Goal: Share content: Share content

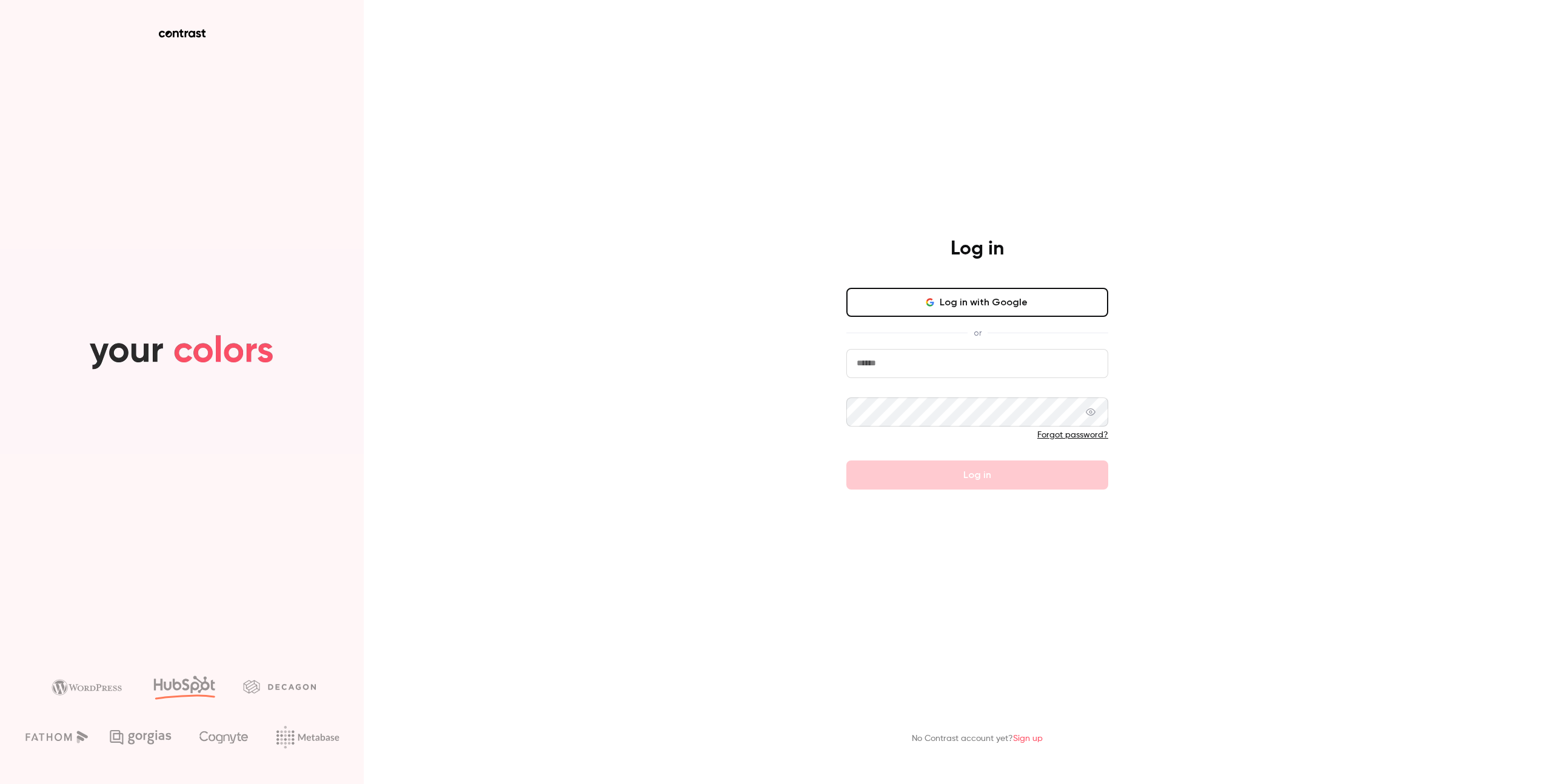
click at [1040, 301] on button "Log in with Google" at bounding box center [977, 302] width 262 height 29
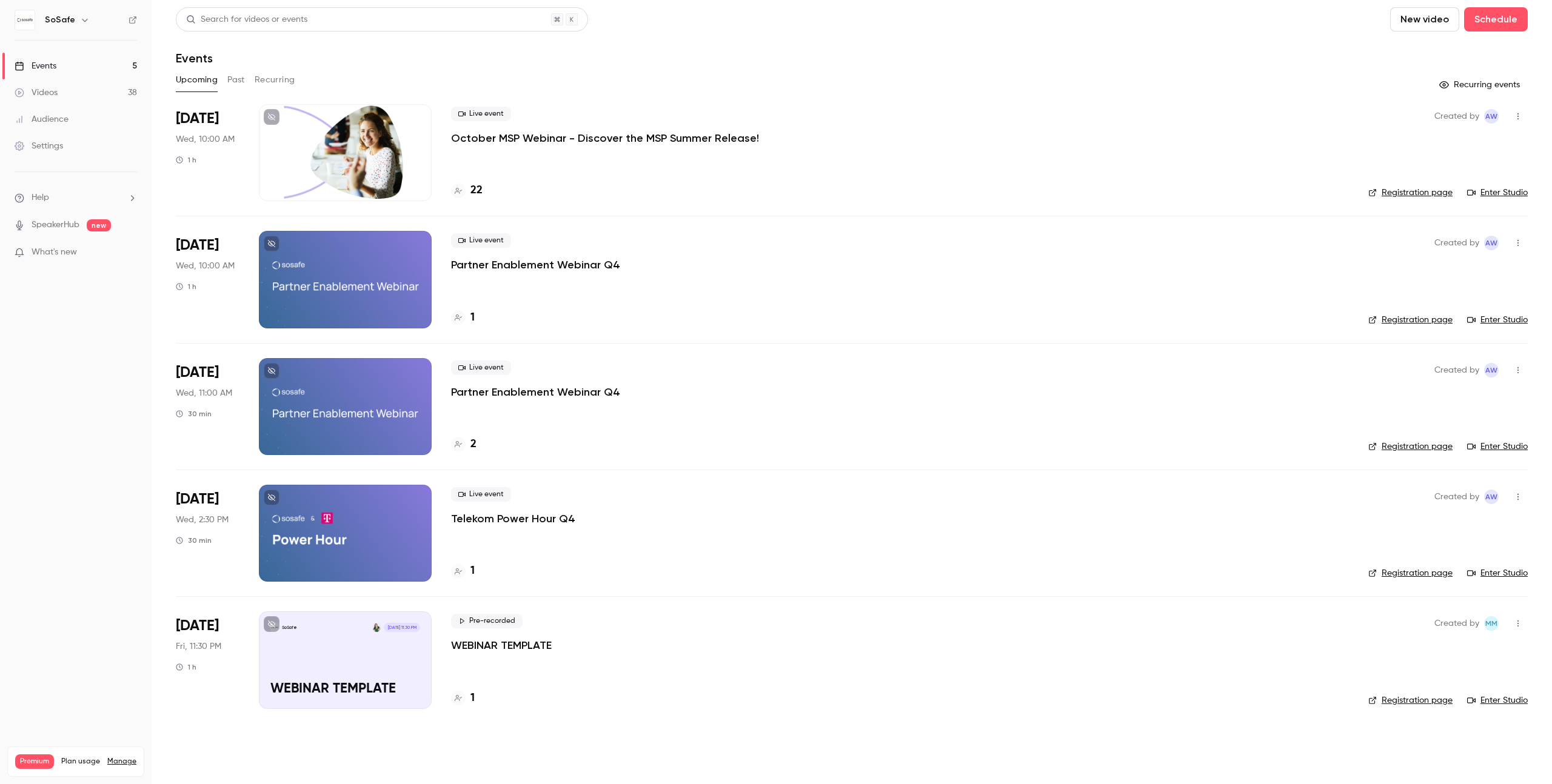
click at [252, 82] on div "Upcoming Past Recurring" at bounding box center [852, 80] width 1351 height 20
click at [236, 79] on button "Past" at bounding box center [236, 80] width 18 height 20
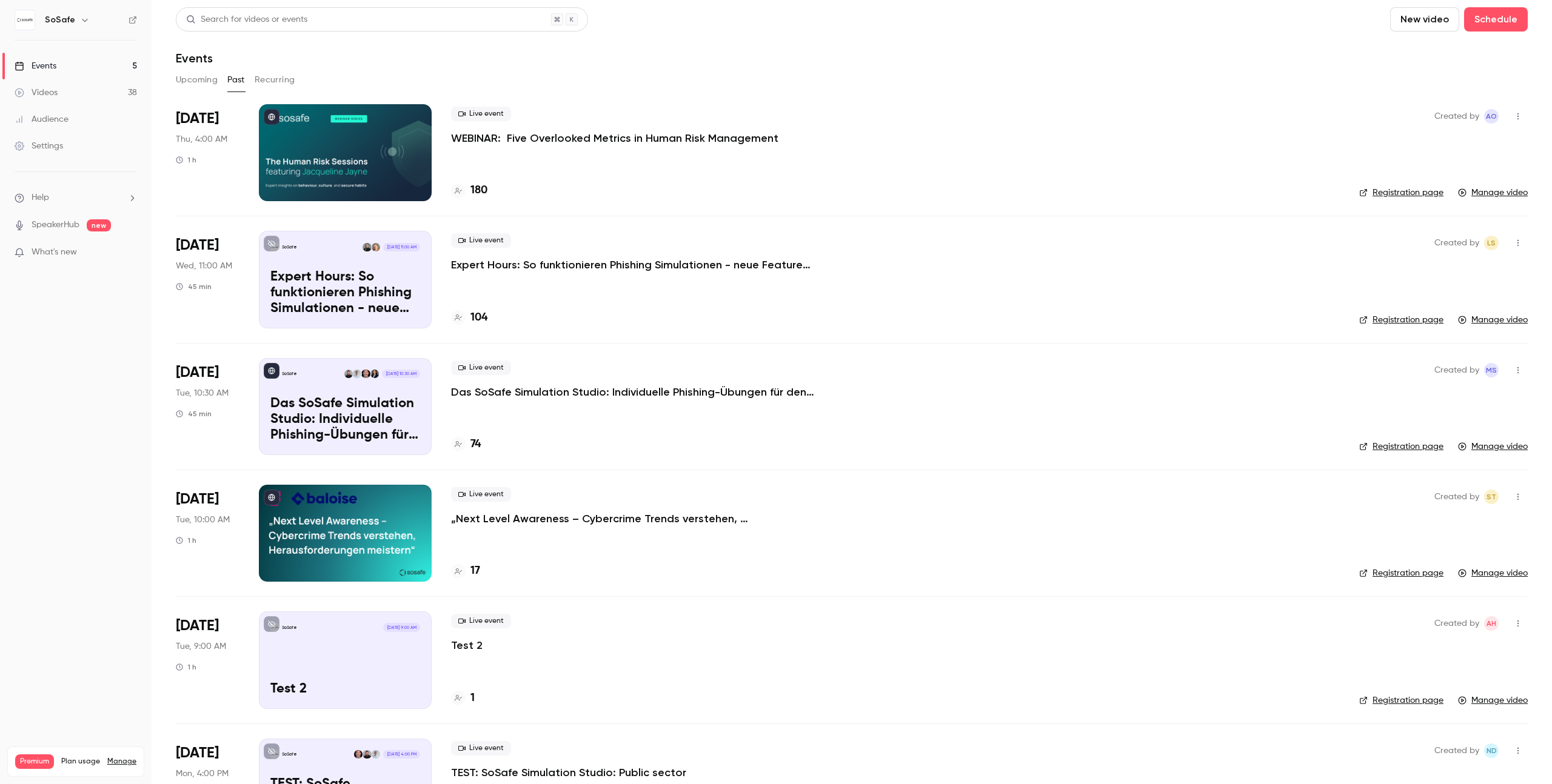
click at [733, 386] on p "Das SoSafe Simulation Studio: Individuelle Phishing-Übungen für den öffentliche…" at bounding box center [633, 391] width 364 height 14
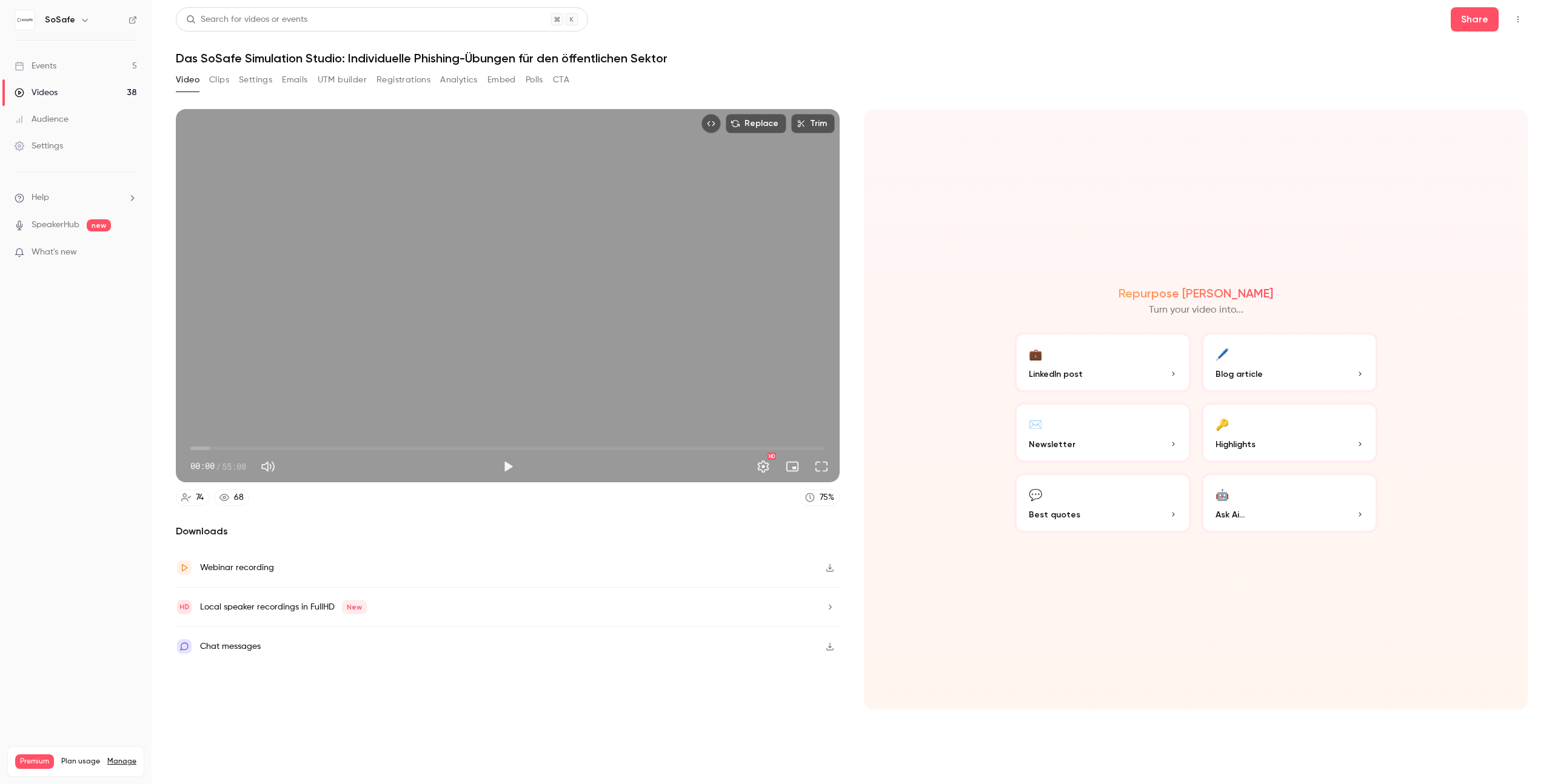
click at [401, 78] on button "Registrations" at bounding box center [402, 80] width 54 height 20
click at [511, 466] on button "Play" at bounding box center [508, 466] width 25 height 24
click at [515, 466] on button "Play" at bounding box center [508, 466] width 25 height 24
click at [238, 448] on span "00:05" at bounding box center [507, 449] width 634 height 20
click at [214, 447] on span "02:03" at bounding box center [507, 449] width 634 height 20
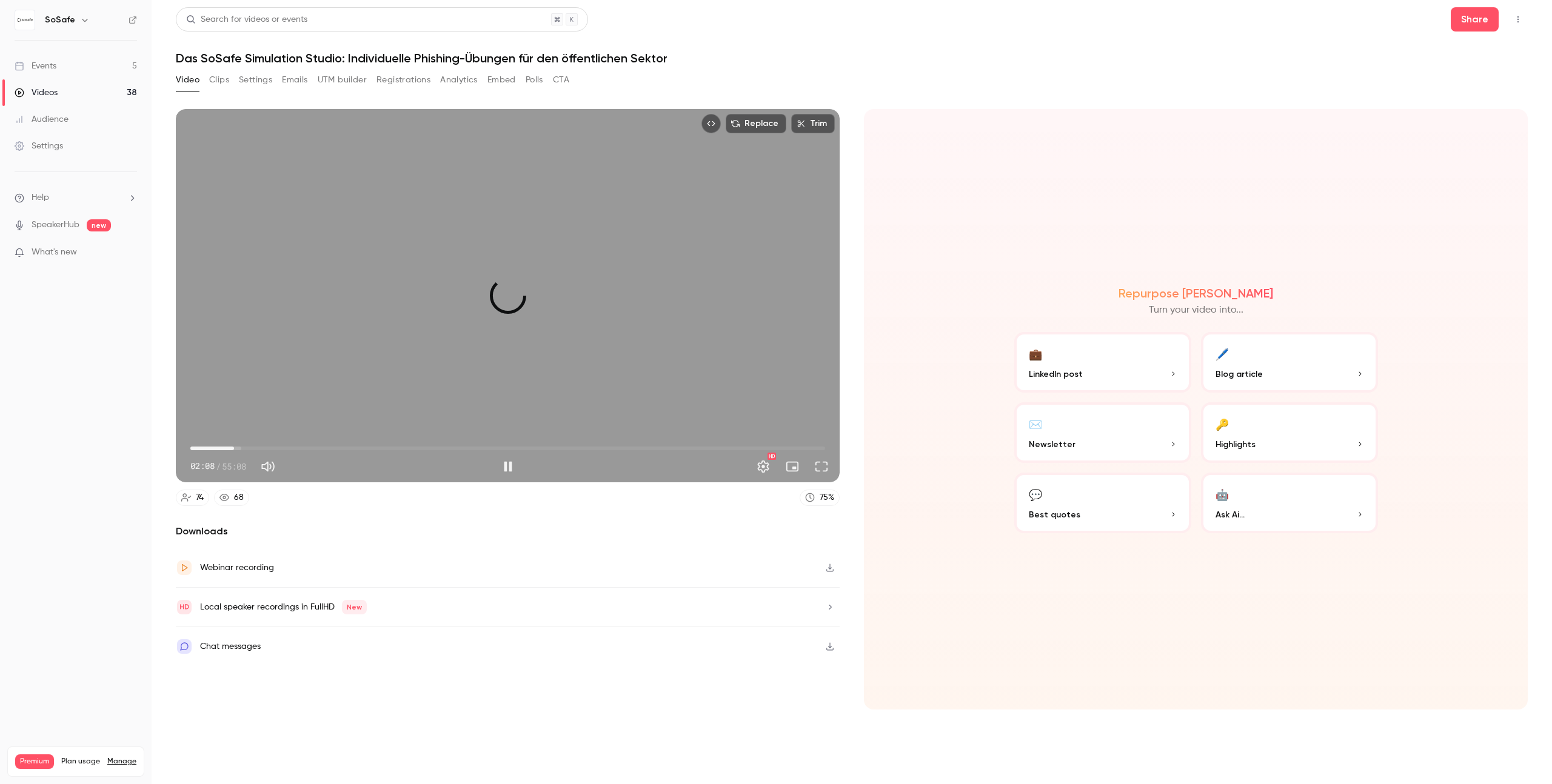
click at [234, 446] on span "03:47" at bounding box center [507, 449] width 634 height 20
click at [288, 450] on span "08:28" at bounding box center [507, 449] width 634 height 20
click at [628, 445] on span "37:58" at bounding box center [507, 449] width 634 height 20
click at [441, 446] on span "38:00" at bounding box center [507, 449] width 634 height 20
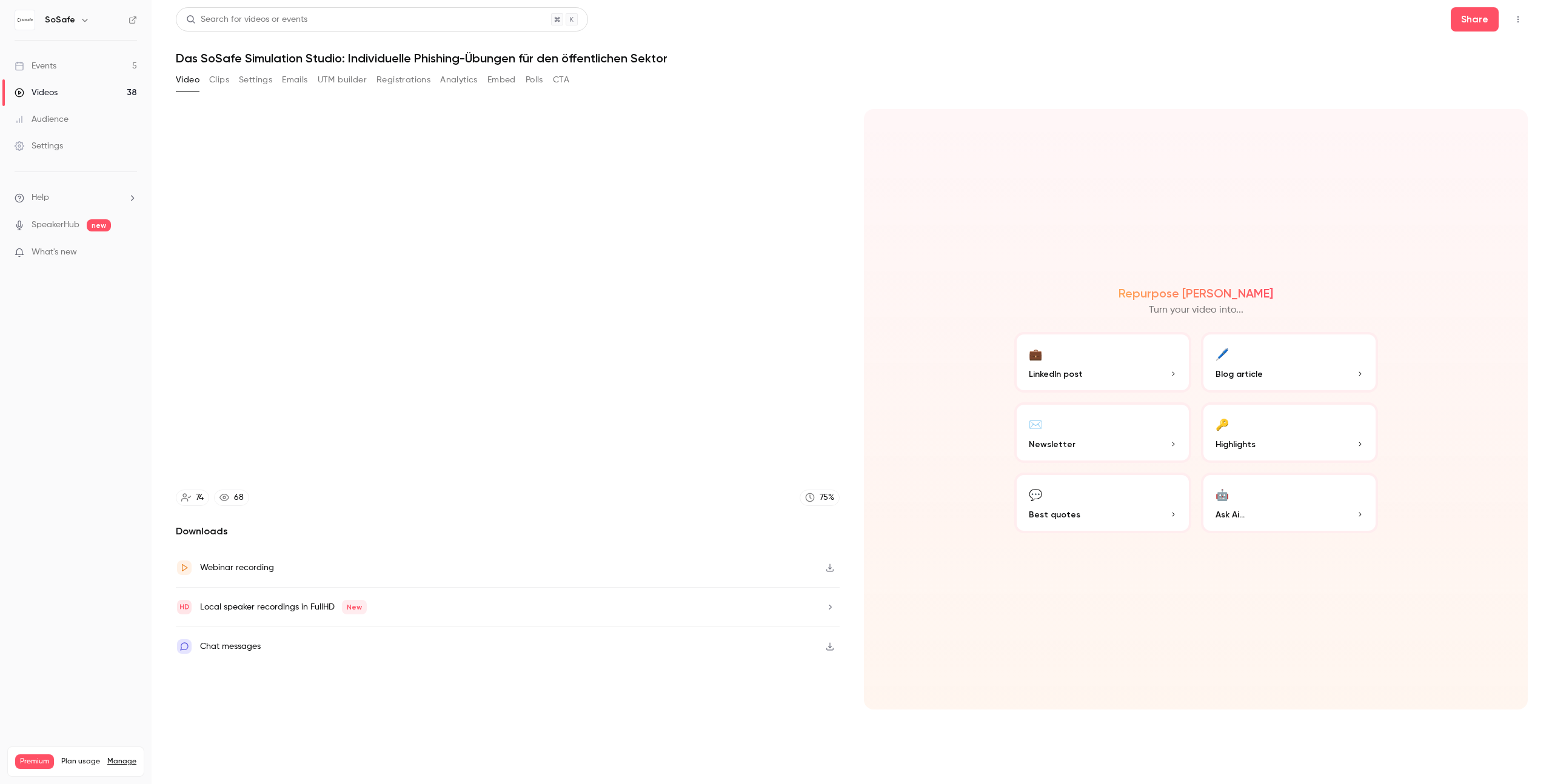
type input "******"
click at [65, 89] on link "Videos 38" at bounding box center [75, 92] width 152 height 26
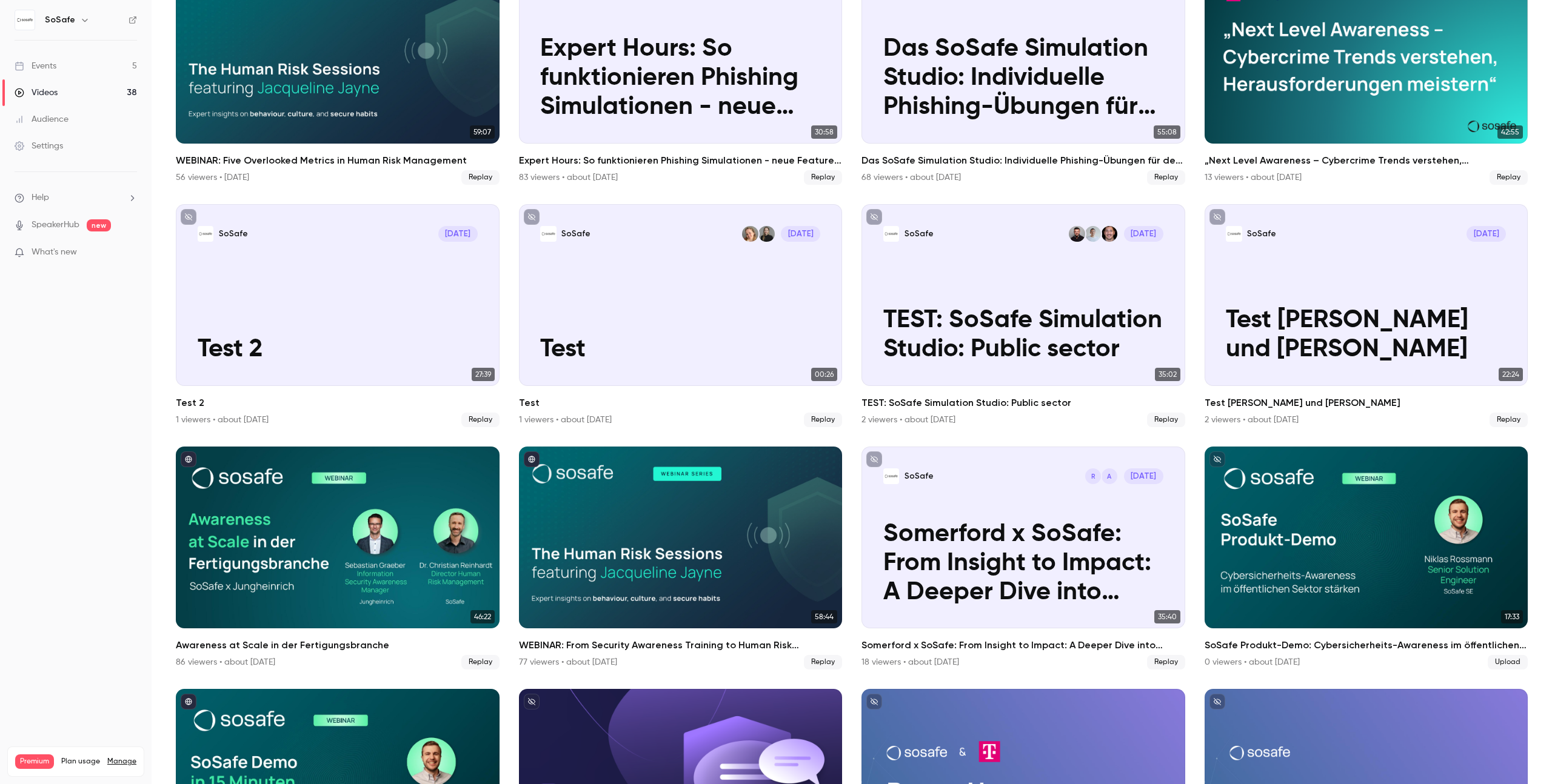
scroll to position [309, 0]
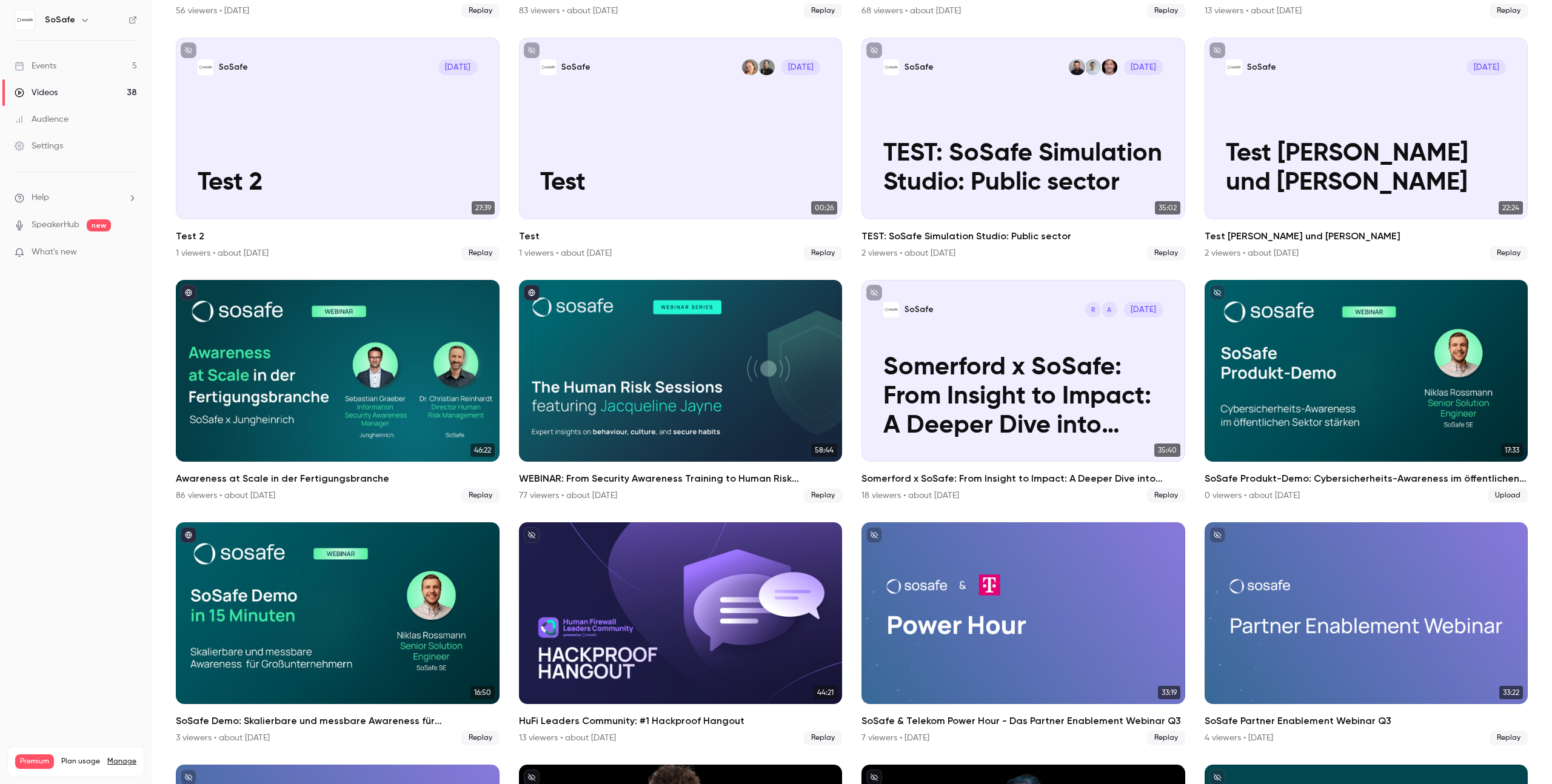
click at [96, 486] on nav "SoSafe Events 5 Videos 38 Audience Settings Help SpeakerHub new What's new Prem…" at bounding box center [75, 392] width 152 height 784
click at [70, 428] on nav "SoSafe Events 5 Videos 38 Audience Settings Help SpeakerHub new What's new Prem…" at bounding box center [75, 392] width 152 height 784
click at [130, 495] on nav "SoSafe Events 5 Videos 38 Audience Settings Help SpeakerHub new What's new Prem…" at bounding box center [75, 392] width 152 height 784
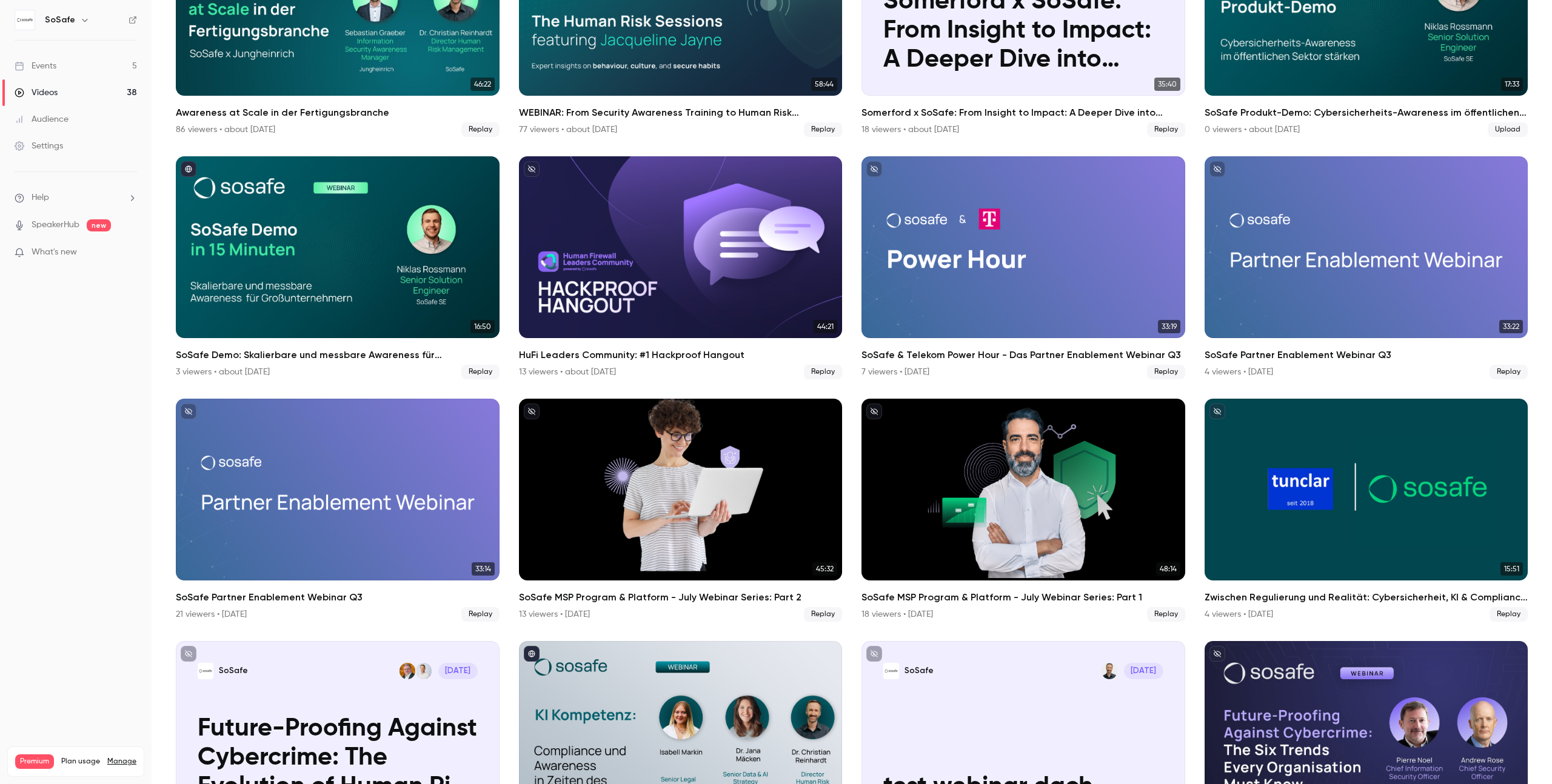
scroll to position [783, 0]
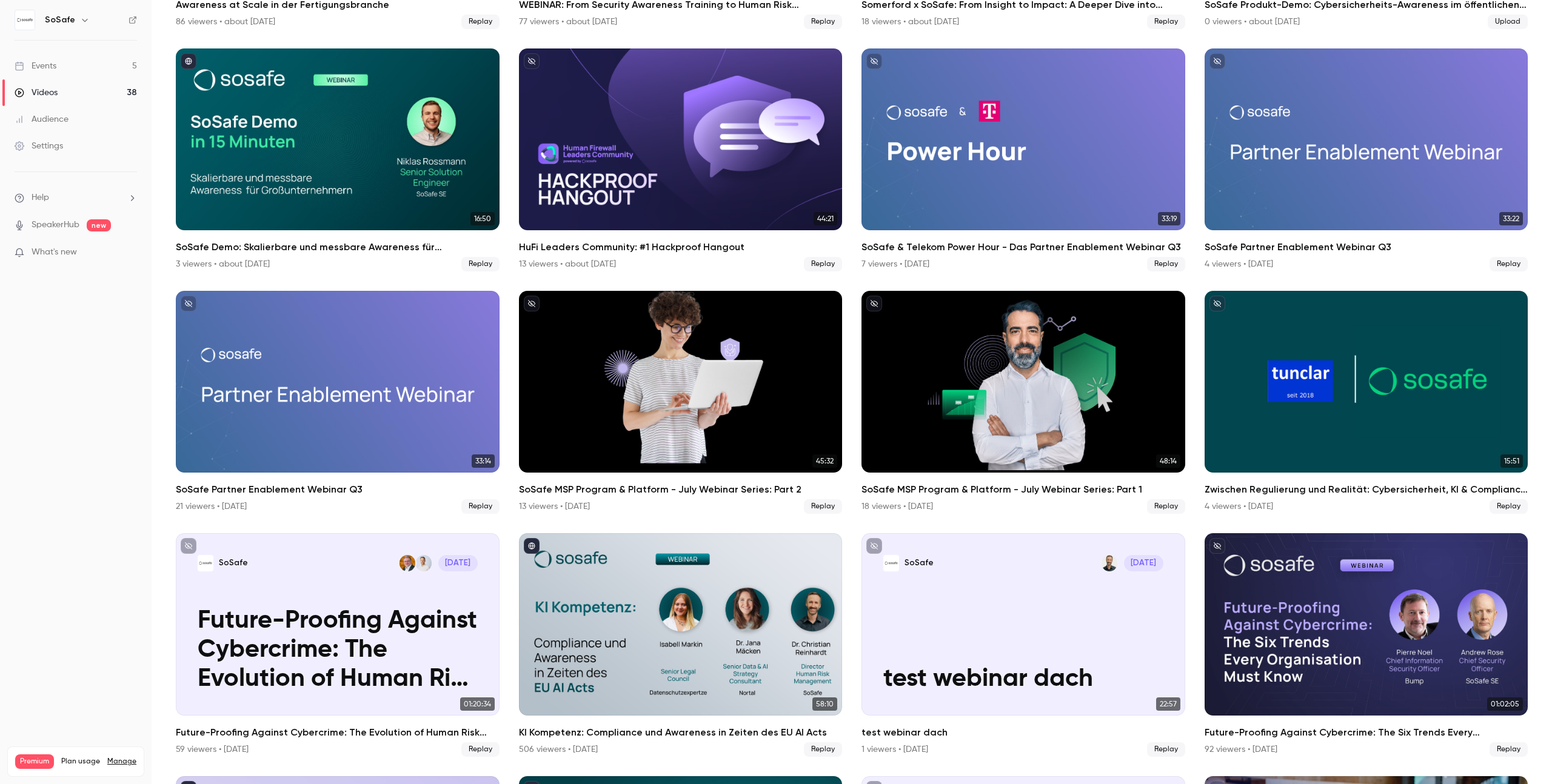
click at [92, 657] on nav "SoSafe Events 5 Videos 38 Audience Settings Help SpeakerHub new What's new Prem…" at bounding box center [75, 392] width 152 height 784
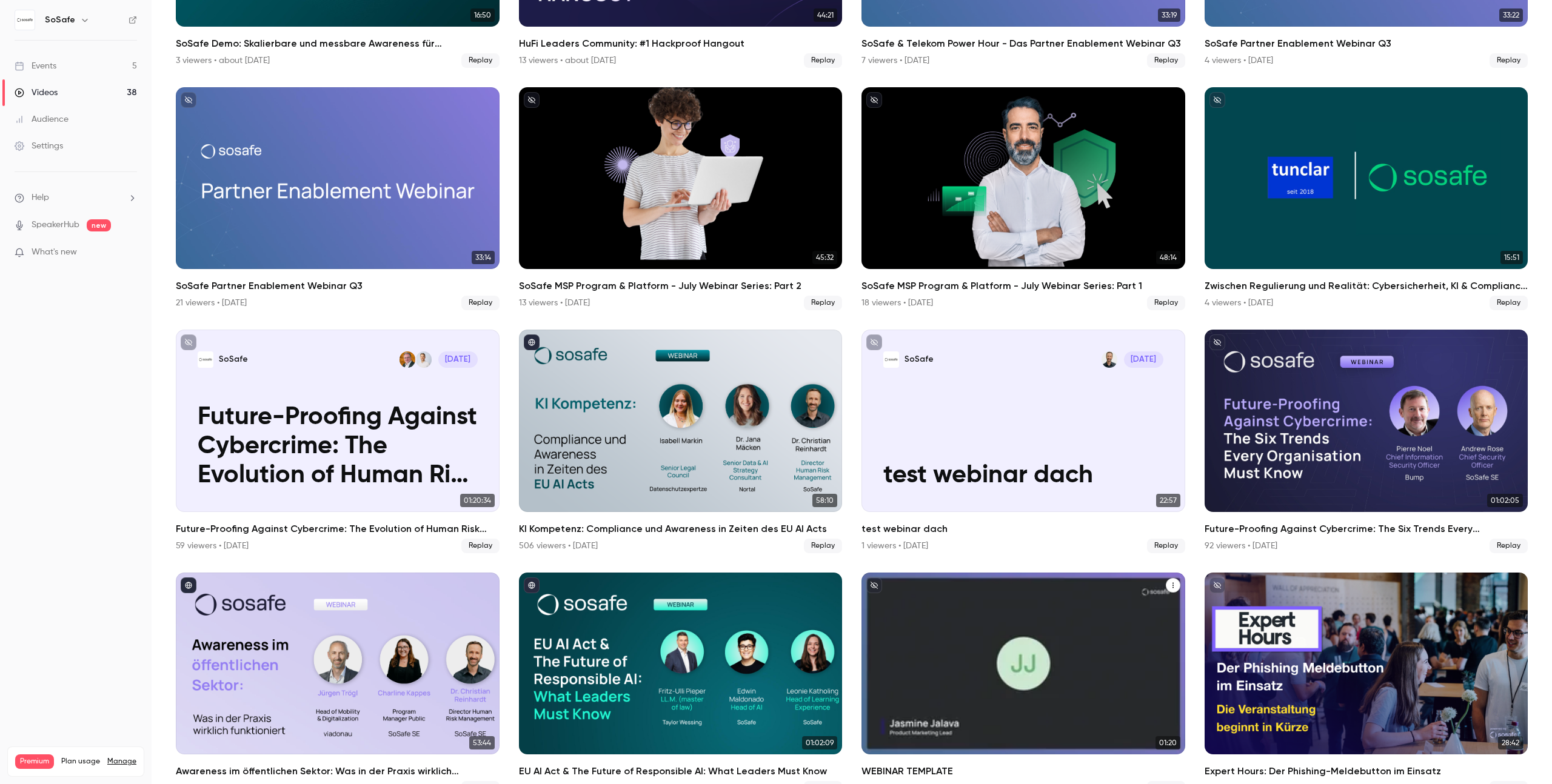
scroll to position [1005, 0]
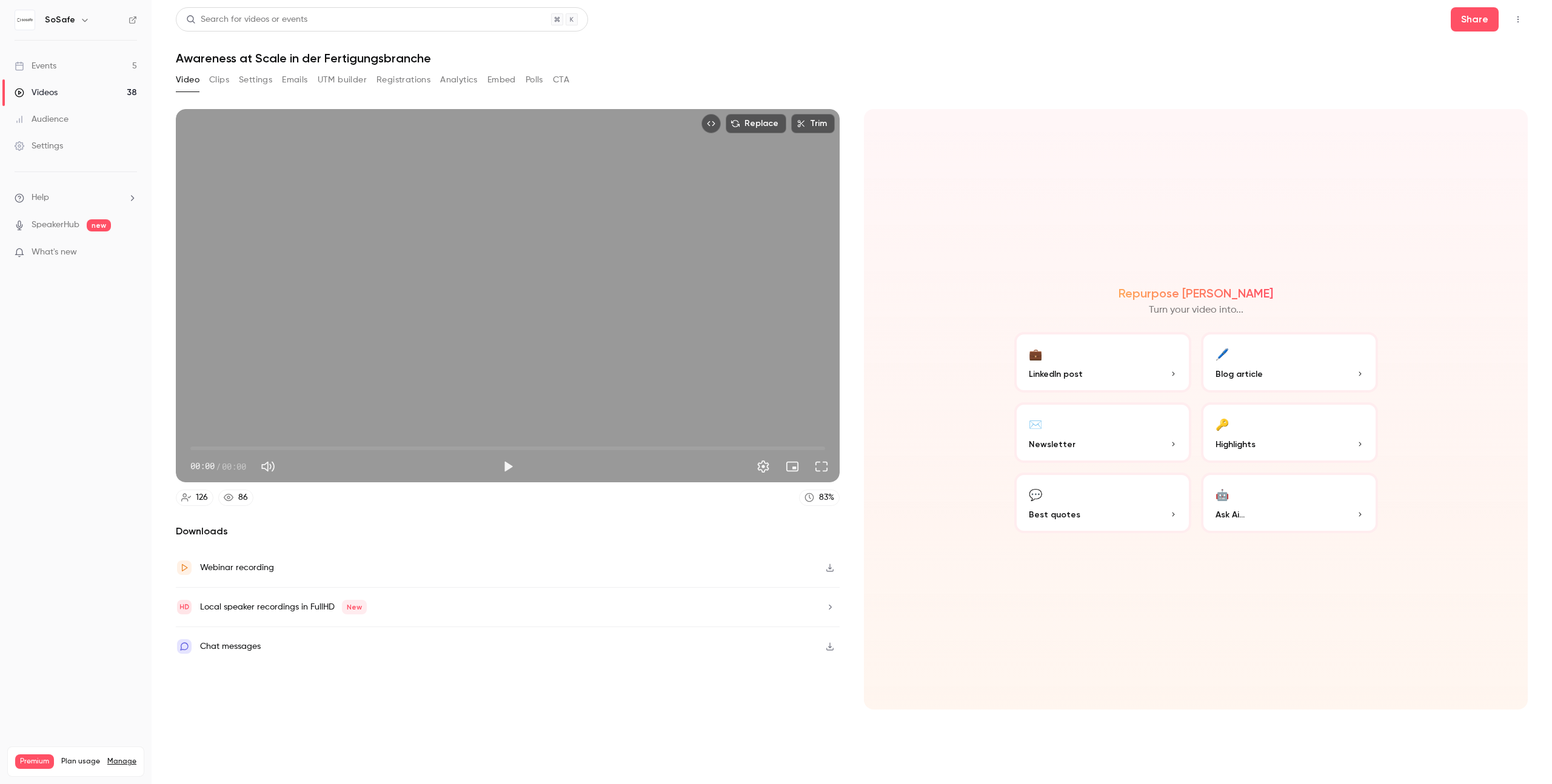
click at [398, 58] on h1 "Awareness at Scale in der Fertigungsbranche" at bounding box center [852, 57] width 1351 height 14
copy div "Awareness at Scale in der Fertigungsbranche Video Clips Settings Emails UTM bui…"
click at [1495, 30] on button "Share" at bounding box center [1474, 20] width 48 height 24
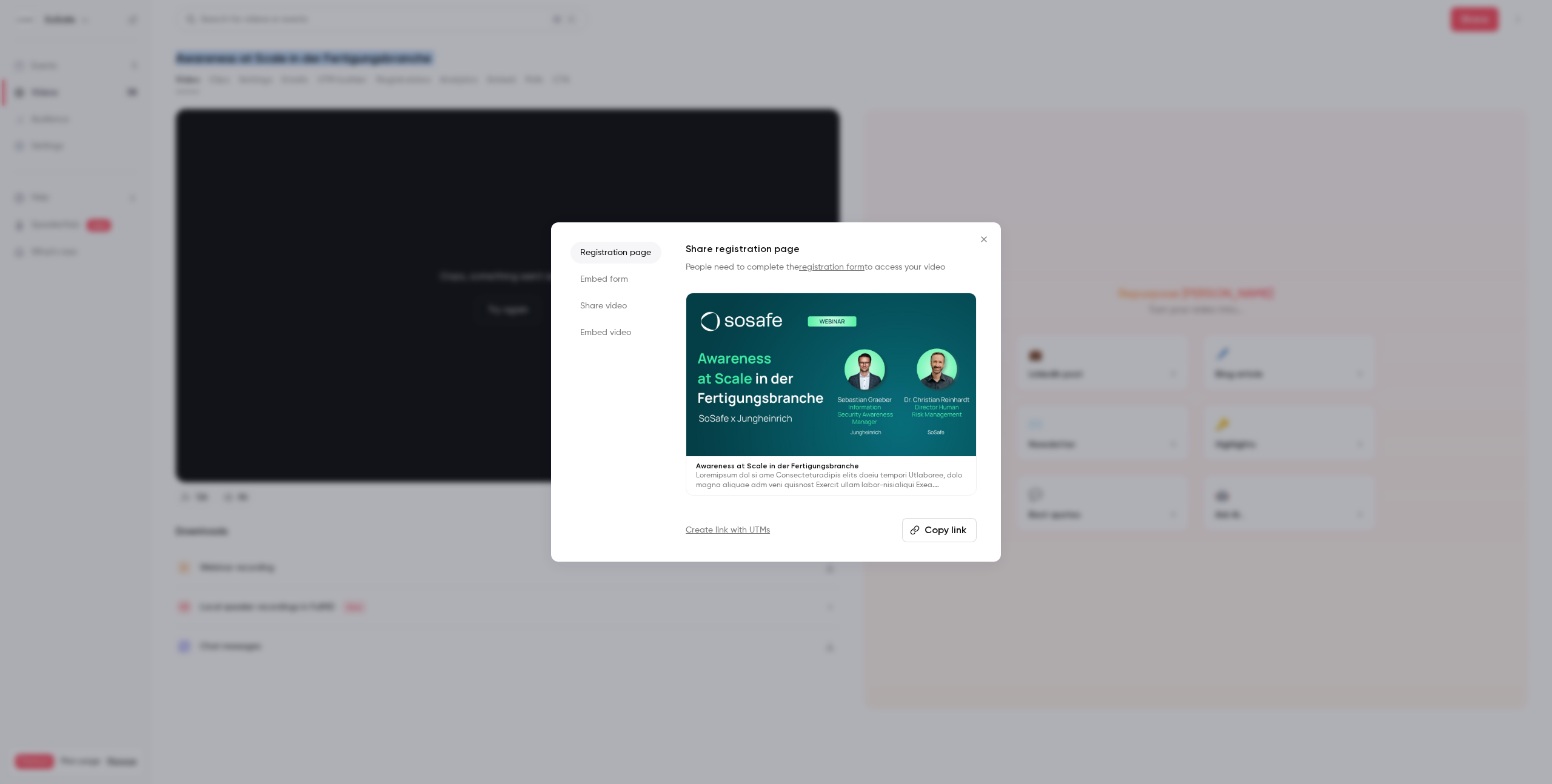
click at [939, 528] on button "Copy link" at bounding box center [939, 531] width 74 height 24
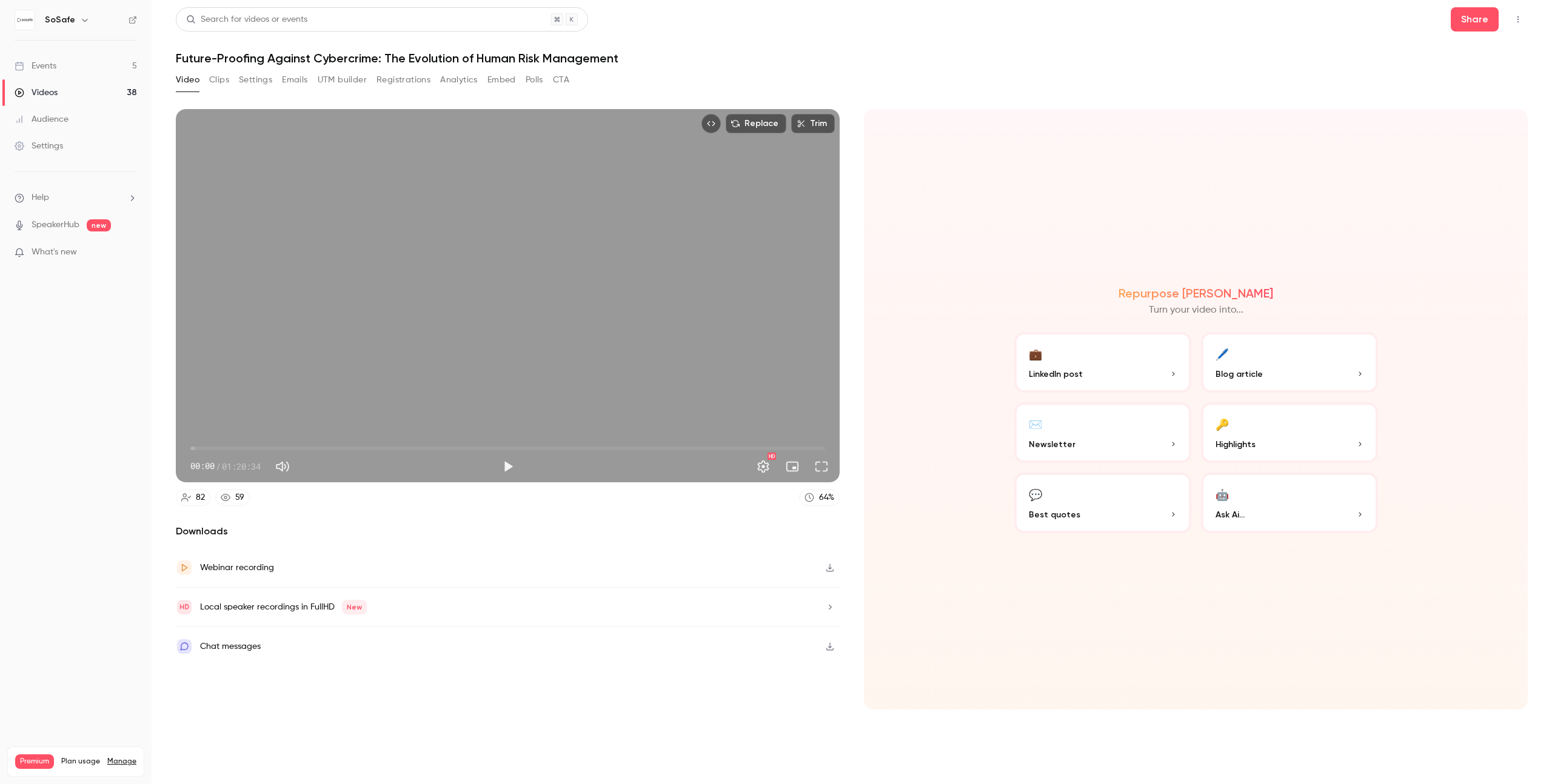
click at [453, 449] on span "00:00" at bounding box center [507, 449] width 634 height 20
click at [625, 449] on span "55:06" at bounding box center [507, 449] width 634 height 20
click at [266, 60] on h1 "Future-Proofing Against Cybercrime: The Evolution of Human Risk Management" at bounding box center [852, 57] width 1351 height 14
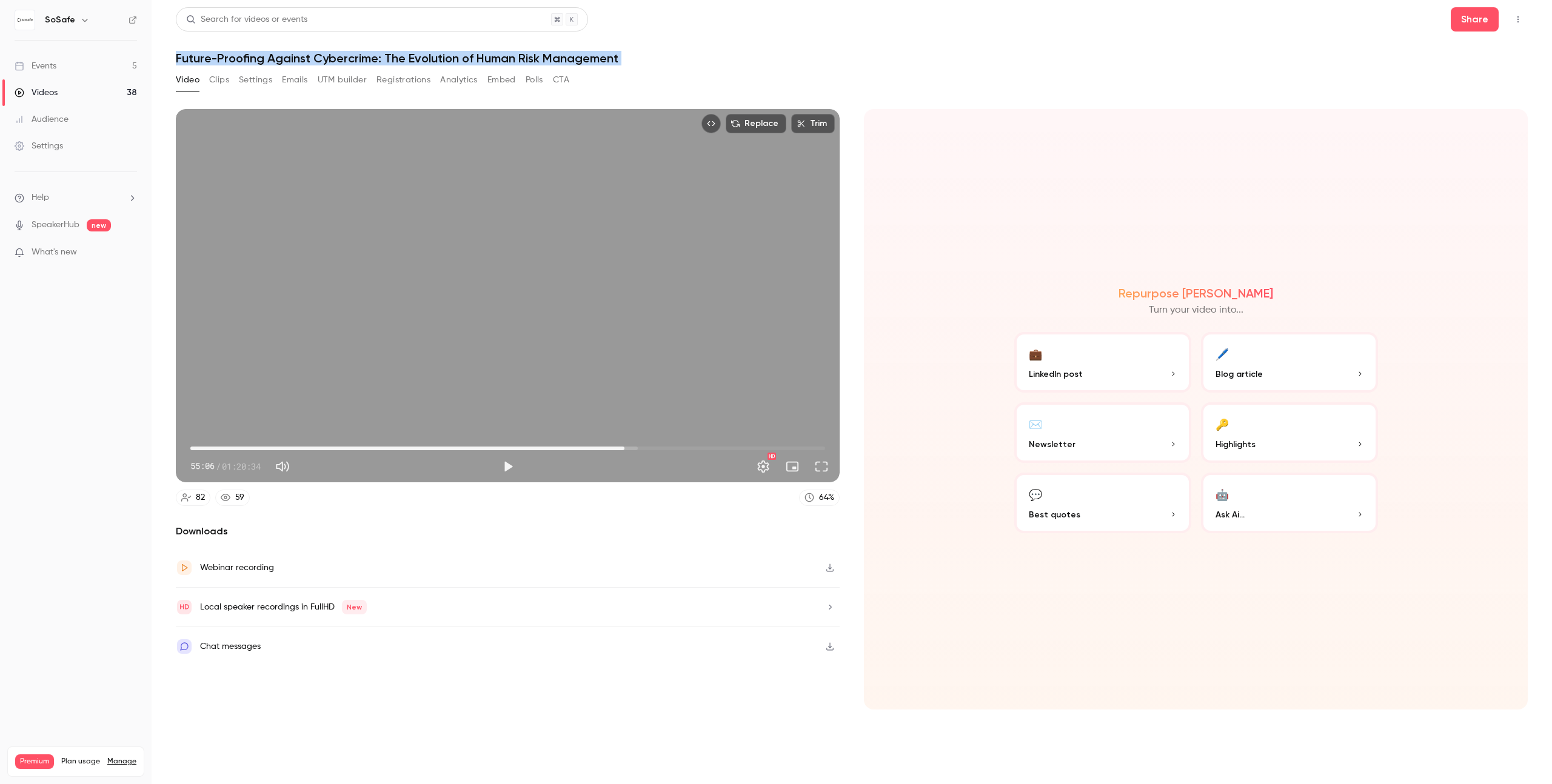
click at [266, 60] on h1 "Future-Proofing Against Cybercrime: The Evolution of Human Risk Management" at bounding box center [852, 57] width 1351 height 14
type input "******"
click at [194, 495] on link "82" at bounding box center [193, 498] width 35 height 16
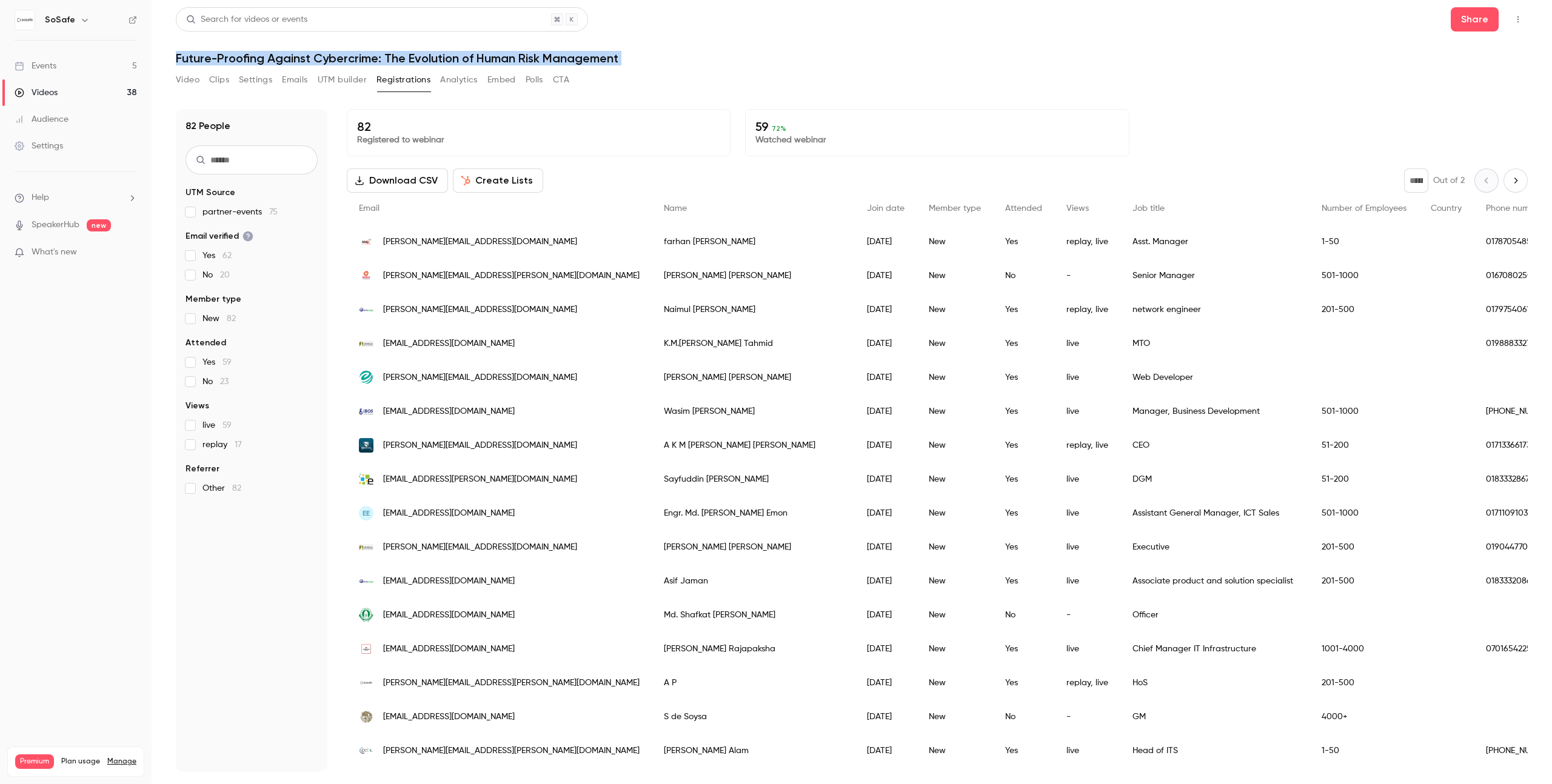
click at [231, 57] on h1 "Future-Proofing Against Cybercrime: The Evolution of Human Risk Management" at bounding box center [852, 57] width 1351 height 14
click at [107, 90] on link "Videos 38" at bounding box center [75, 92] width 152 height 26
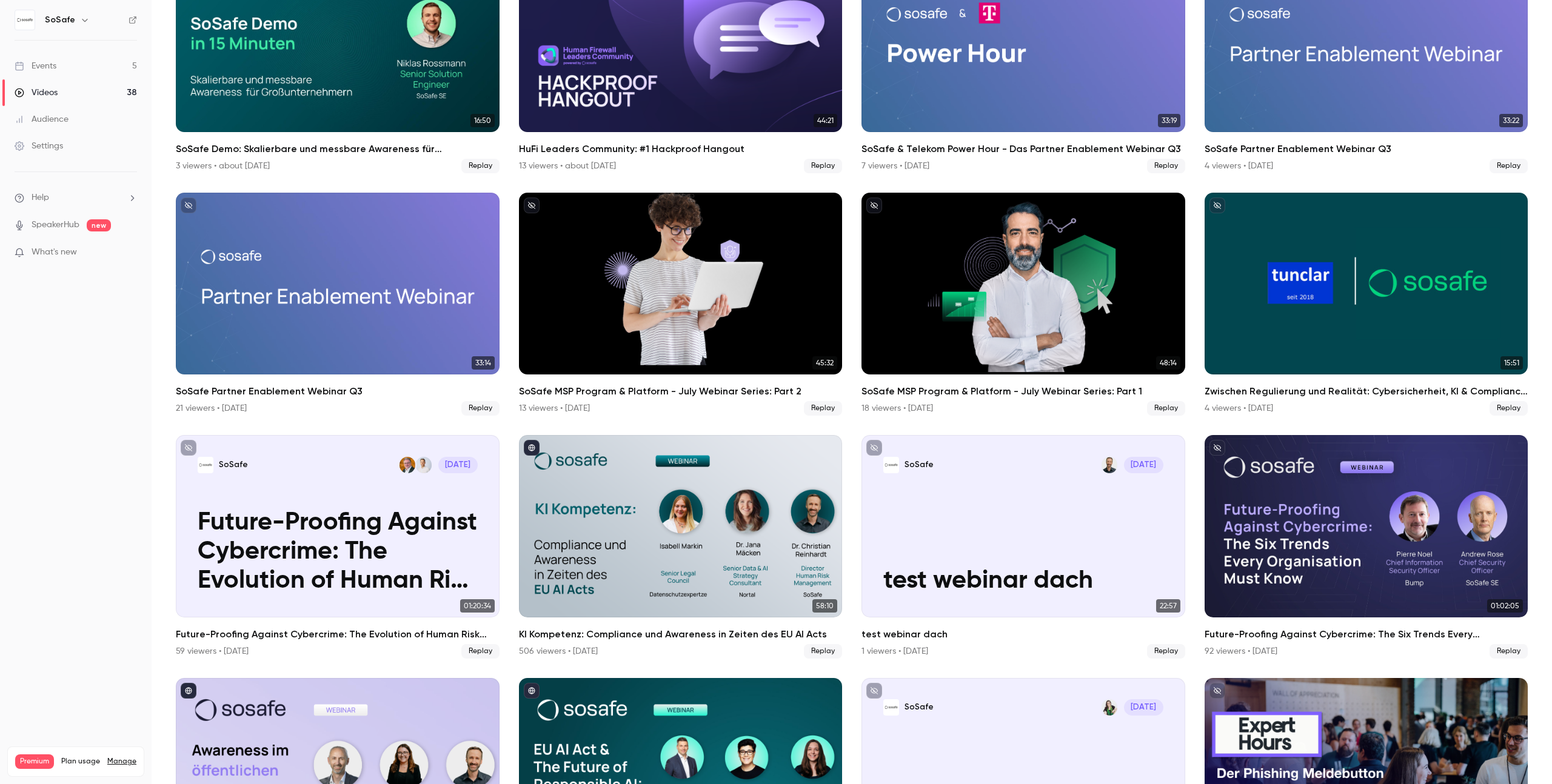
scroll to position [884, 0]
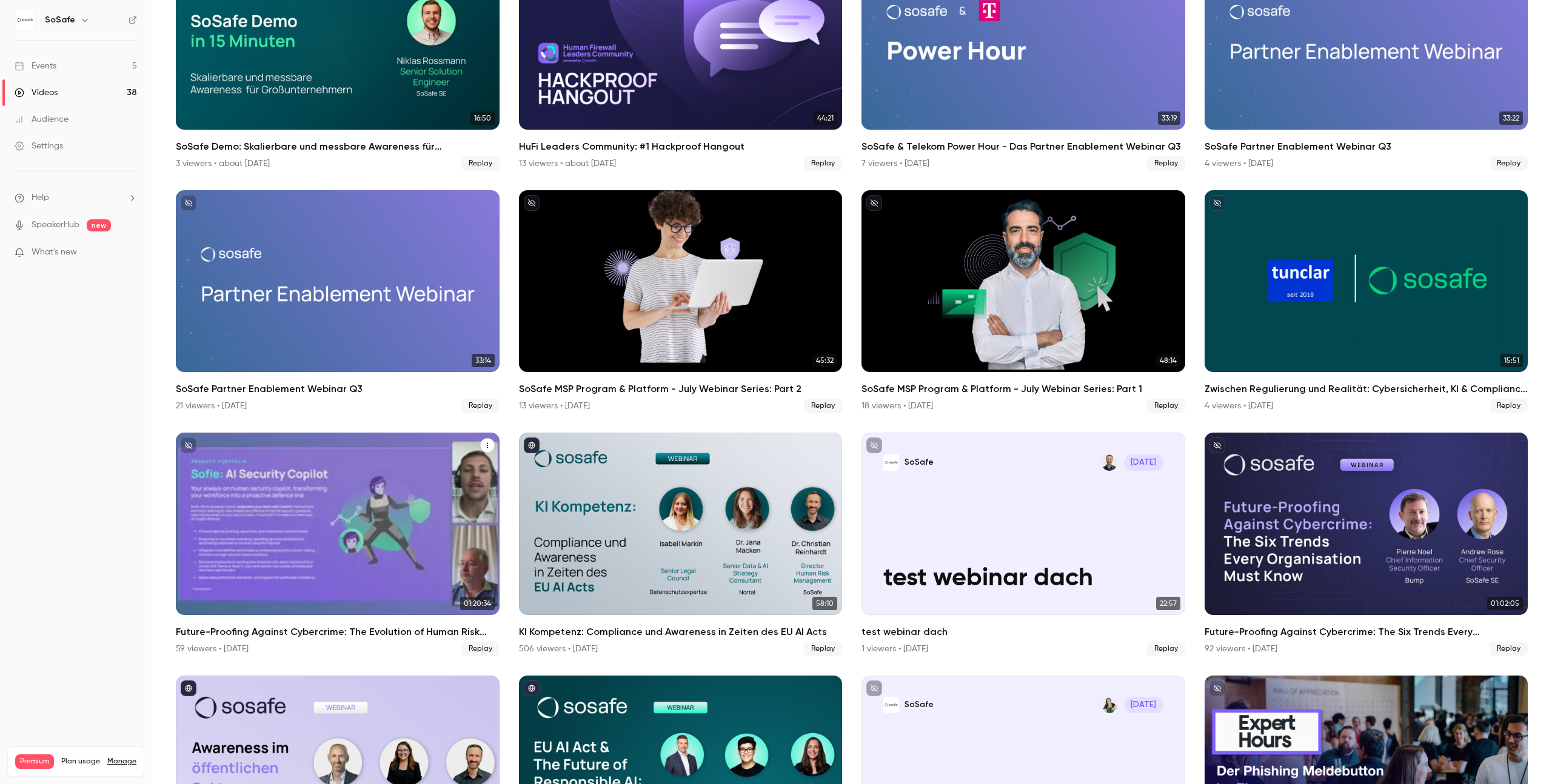
click at [483, 442] on icon "Future-Proofing Against Cybercrime: The Evolution of Human Risk Management" at bounding box center [487, 446] width 8 height 8
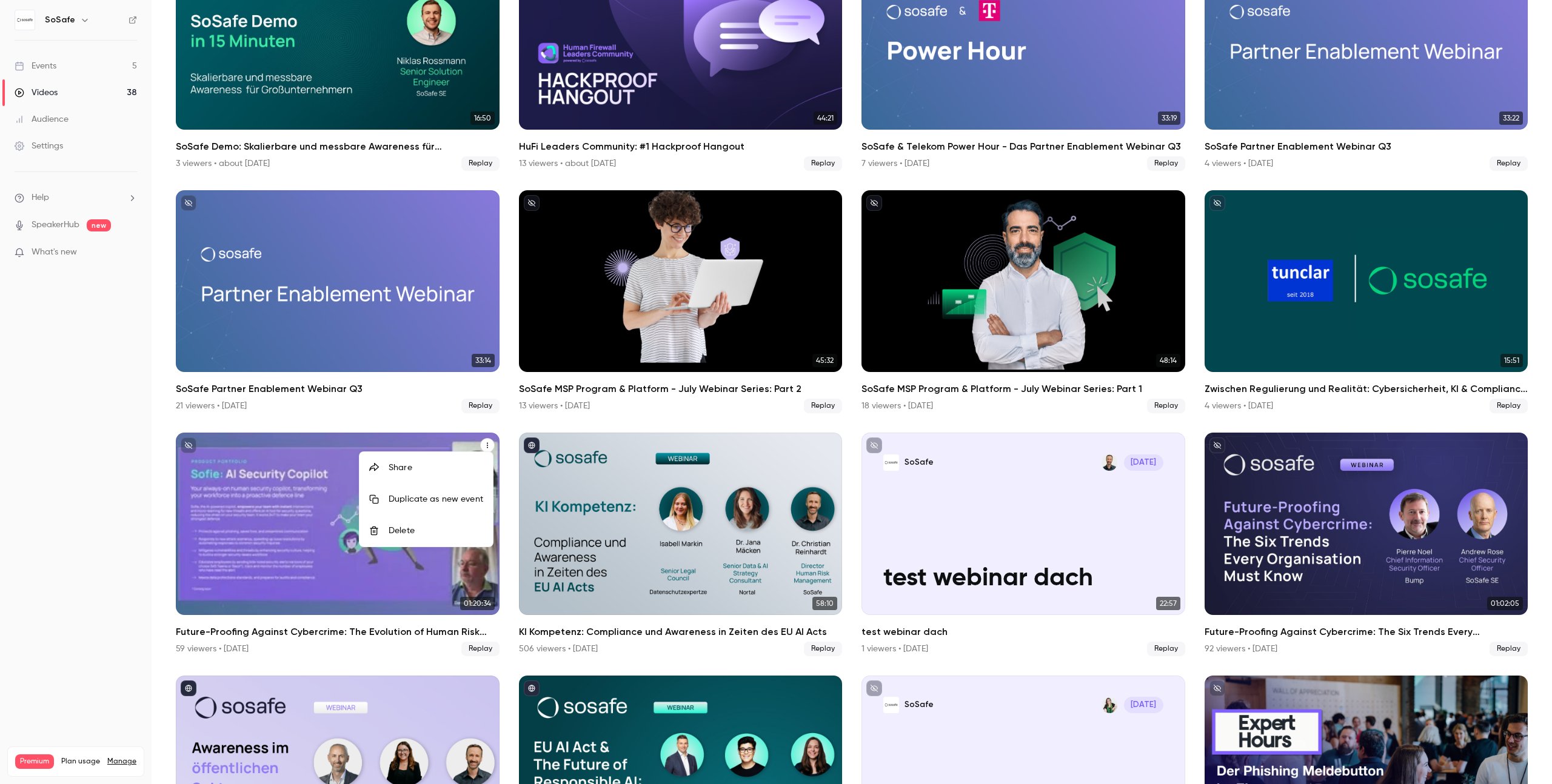
click at [428, 468] on div "Share" at bounding box center [435, 467] width 94 height 12
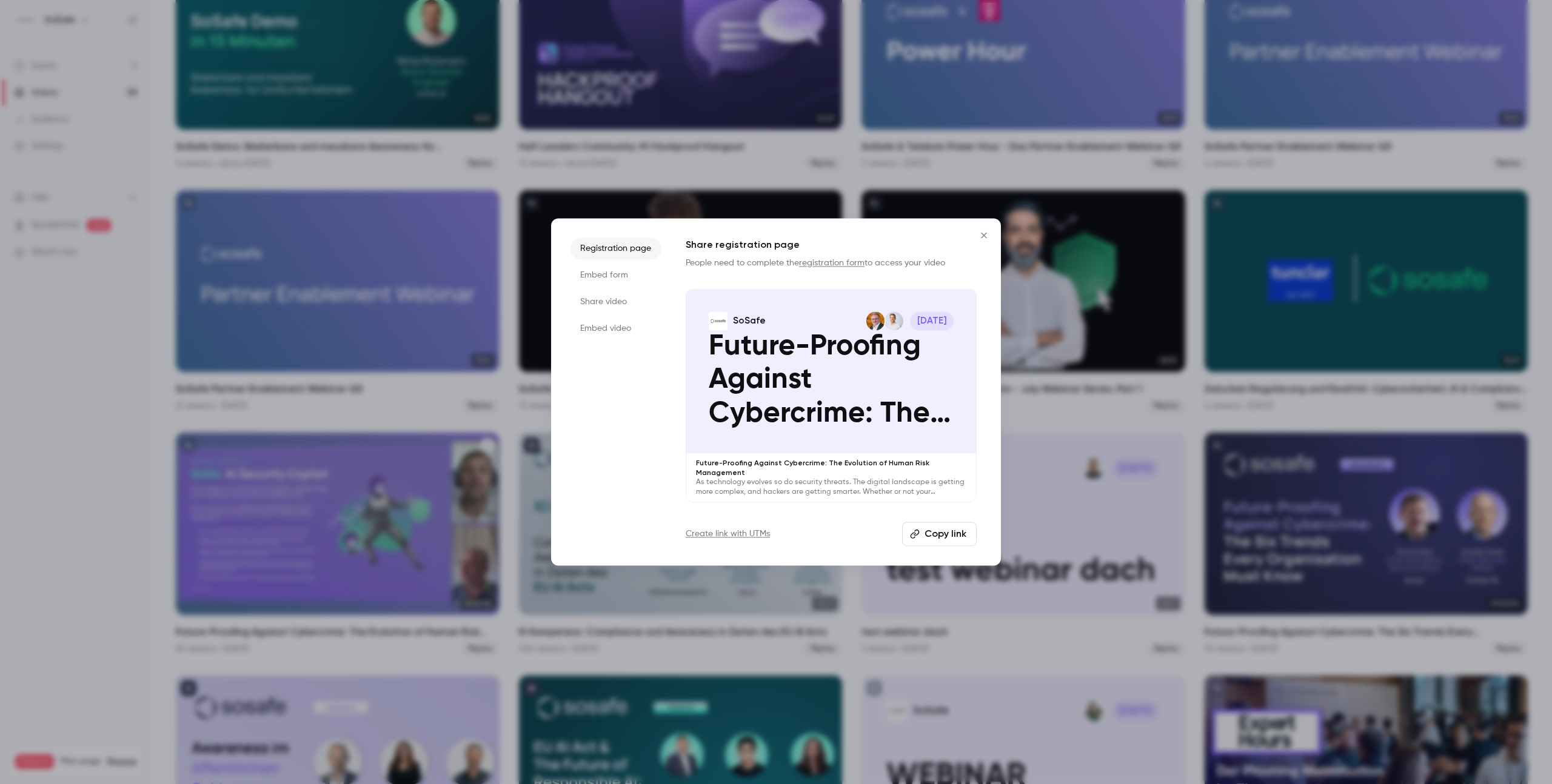
scroll to position [0, 0]
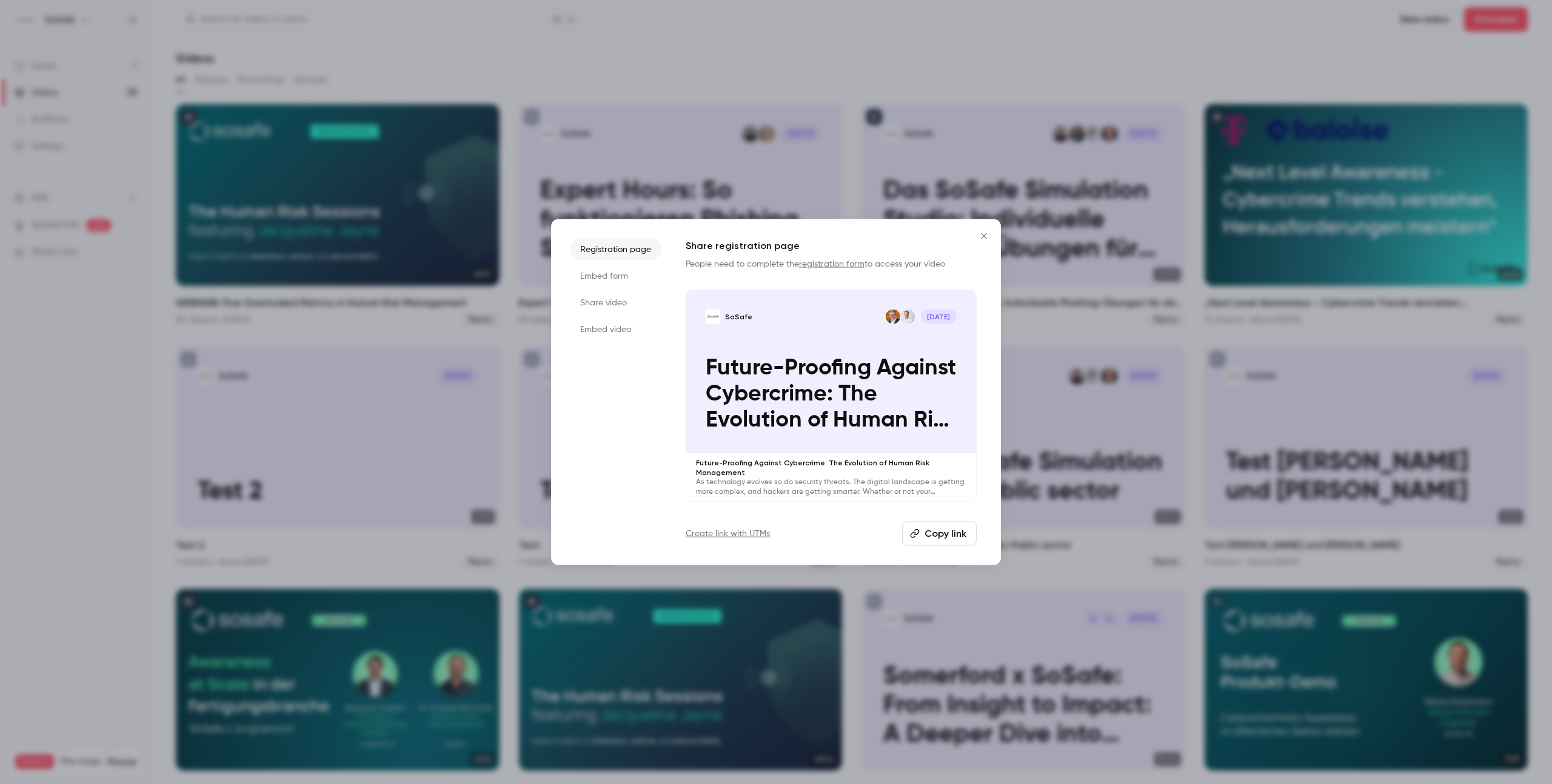
click at [950, 531] on button "Copy link" at bounding box center [939, 533] width 74 height 24
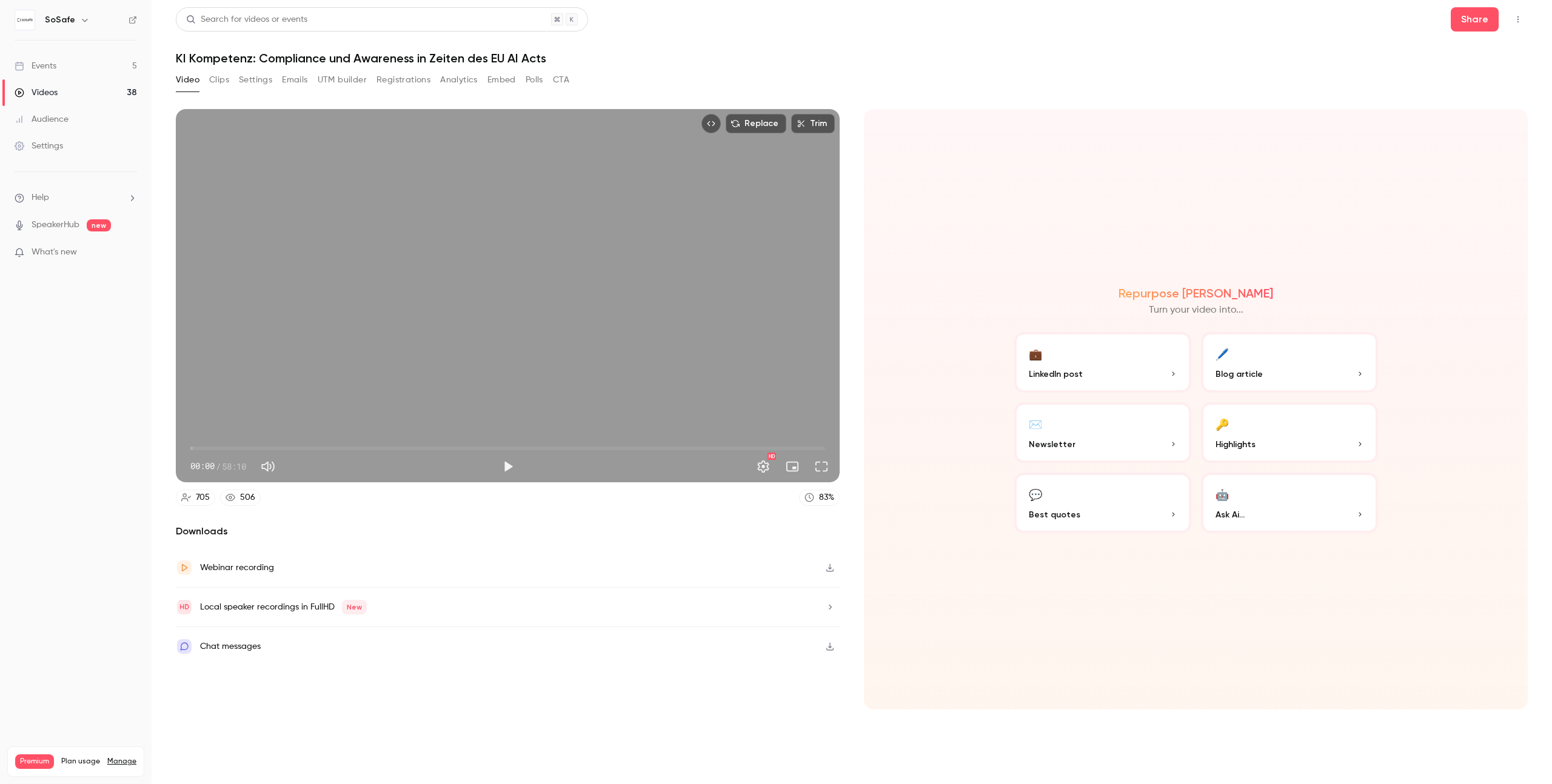
click at [348, 54] on h1 "KI Kompetenz: Compliance und Awareness in Zeiten des EU AI Acts" at bounding box center [852, 57] width 1351 height 14
copy div "KI Kompetenz: Compliance und Awareness in Zeiten des EU AI Acts Video Clips Set…"
click at [1494, 17] on button "Share" at bounding box center [1474, 20] width 48 height 24
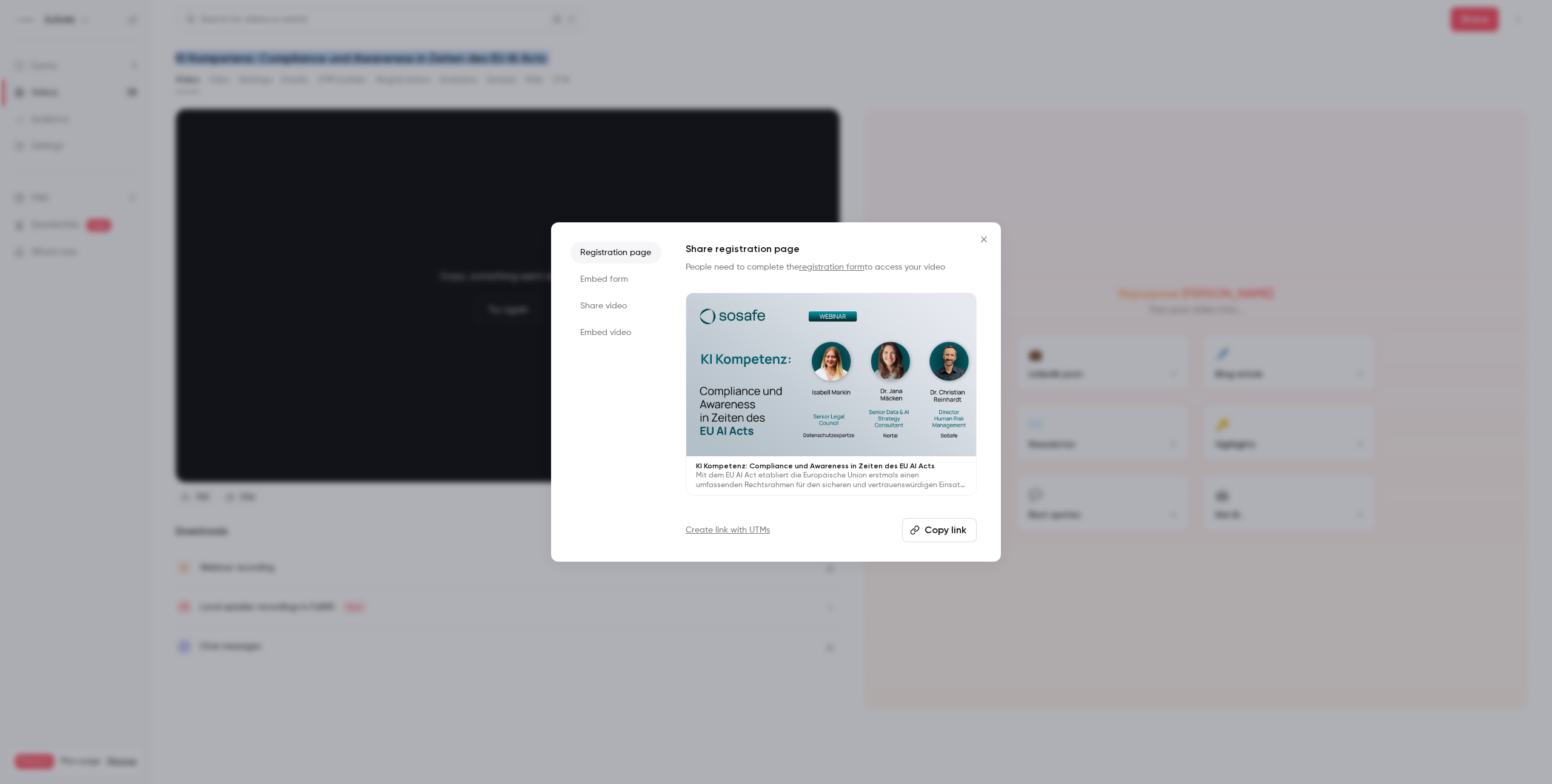
click at [947, 525] on button "Copy link" at bounding box center [939, 531] width 74 height 24
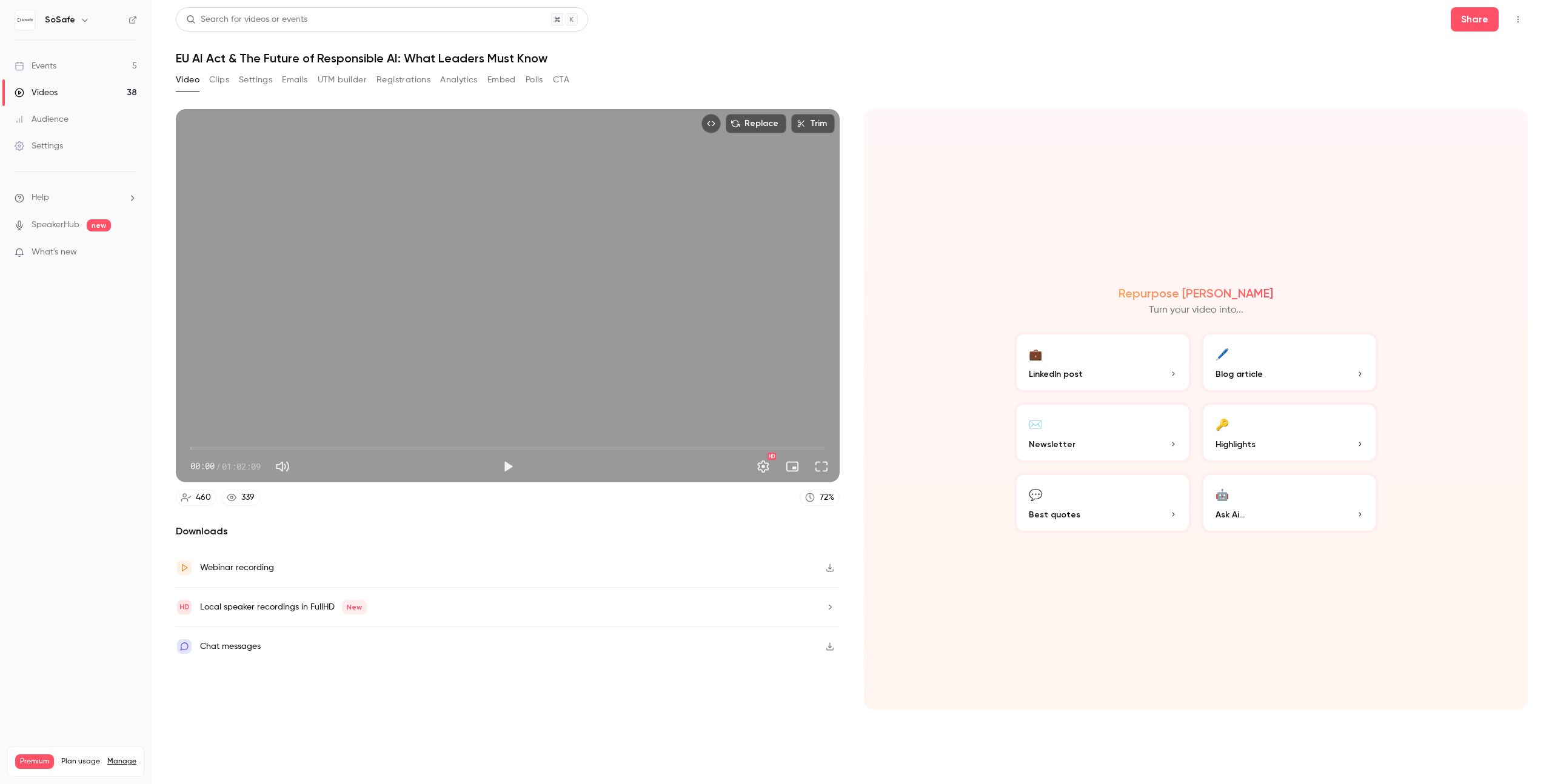
click at [476, 58] on h1 "EU AI Act & The Future of Responsible AI: What Leaders Must Know" at bounding box center [852, 57] width 1351 height 14
copy div "EU AI Act & The Future of Responsible AI: What Leaders Must Know Video Clips Se…"
click at [411, 449] on span "00:00" at bounding box center [507, 449] width 634 height 20
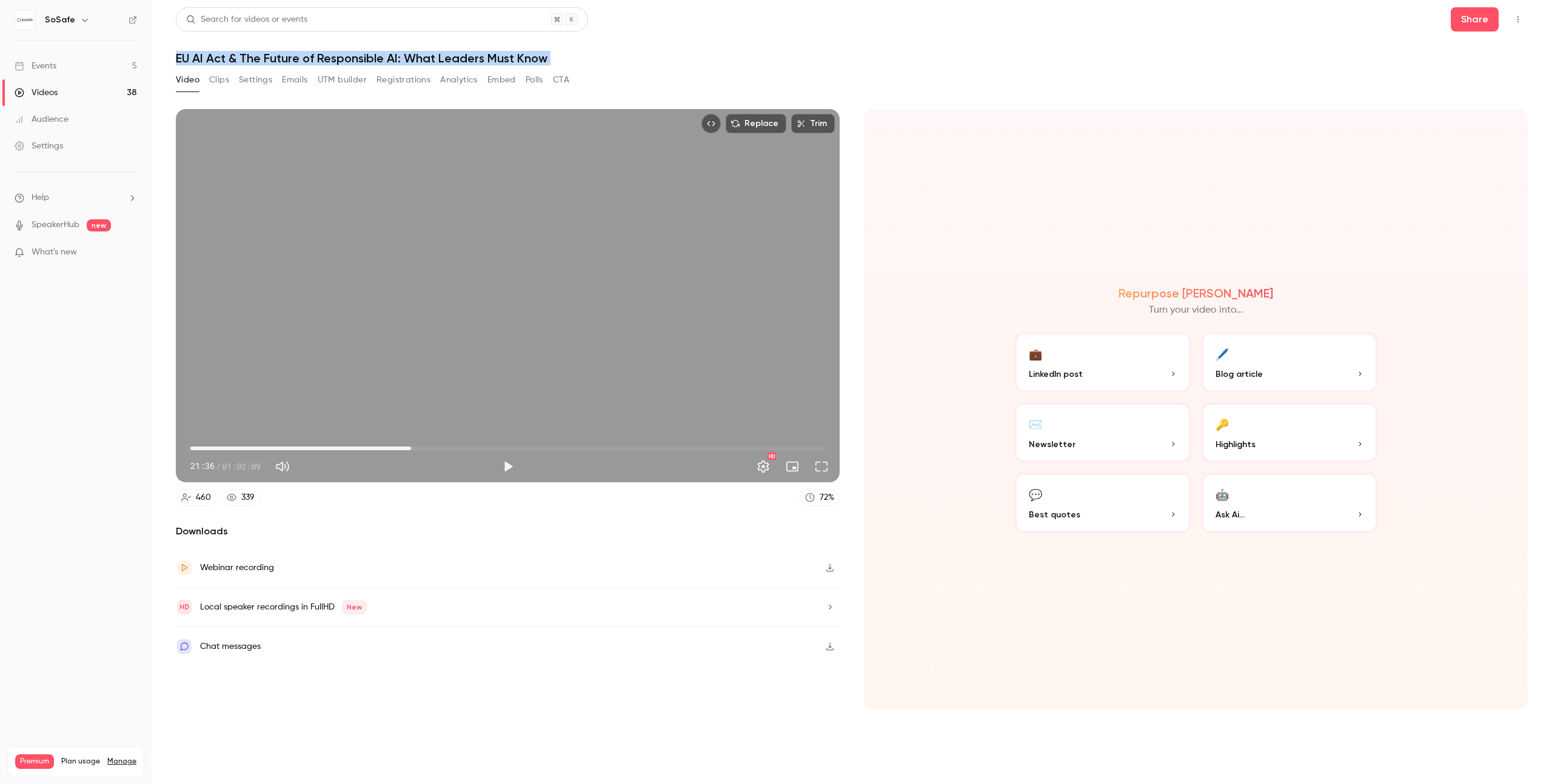
type input "******"
click at [582, 448] on span "38:24" at bounding box center [507, 449] width 634 height 20
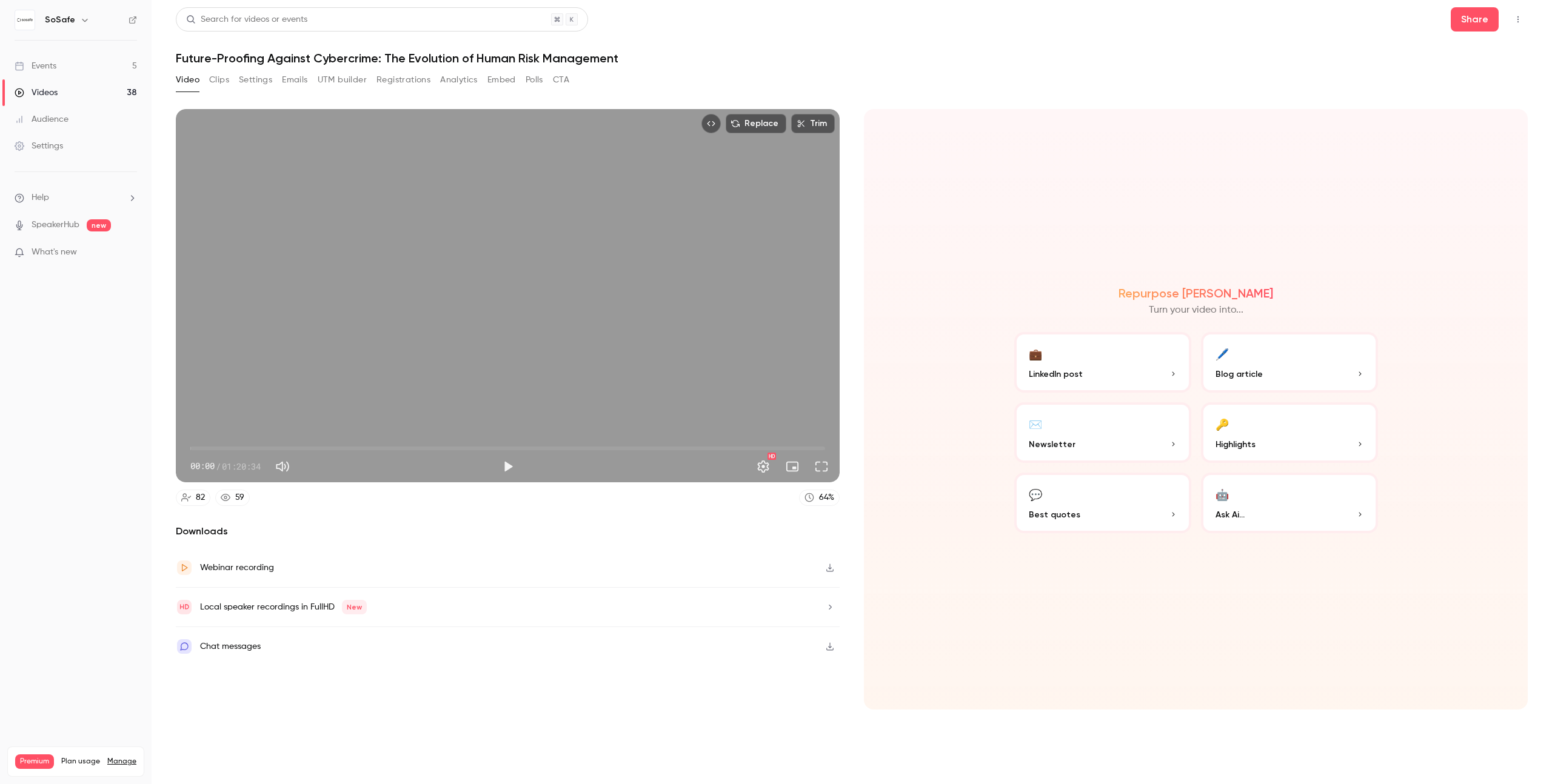
click at [388, 63] on h1 "Future-Proofing Against Cybercrime: The Evolution of Human Risk Management" at bounding box center [852, 57] width 1351 height 14
copy div "Future-Proofing Against Cybercrime: The Evolution of Human Risk Management Vide…"
click at [1470, 24] on button "Share" at bounding box center [1474, 20] width 48 height 24
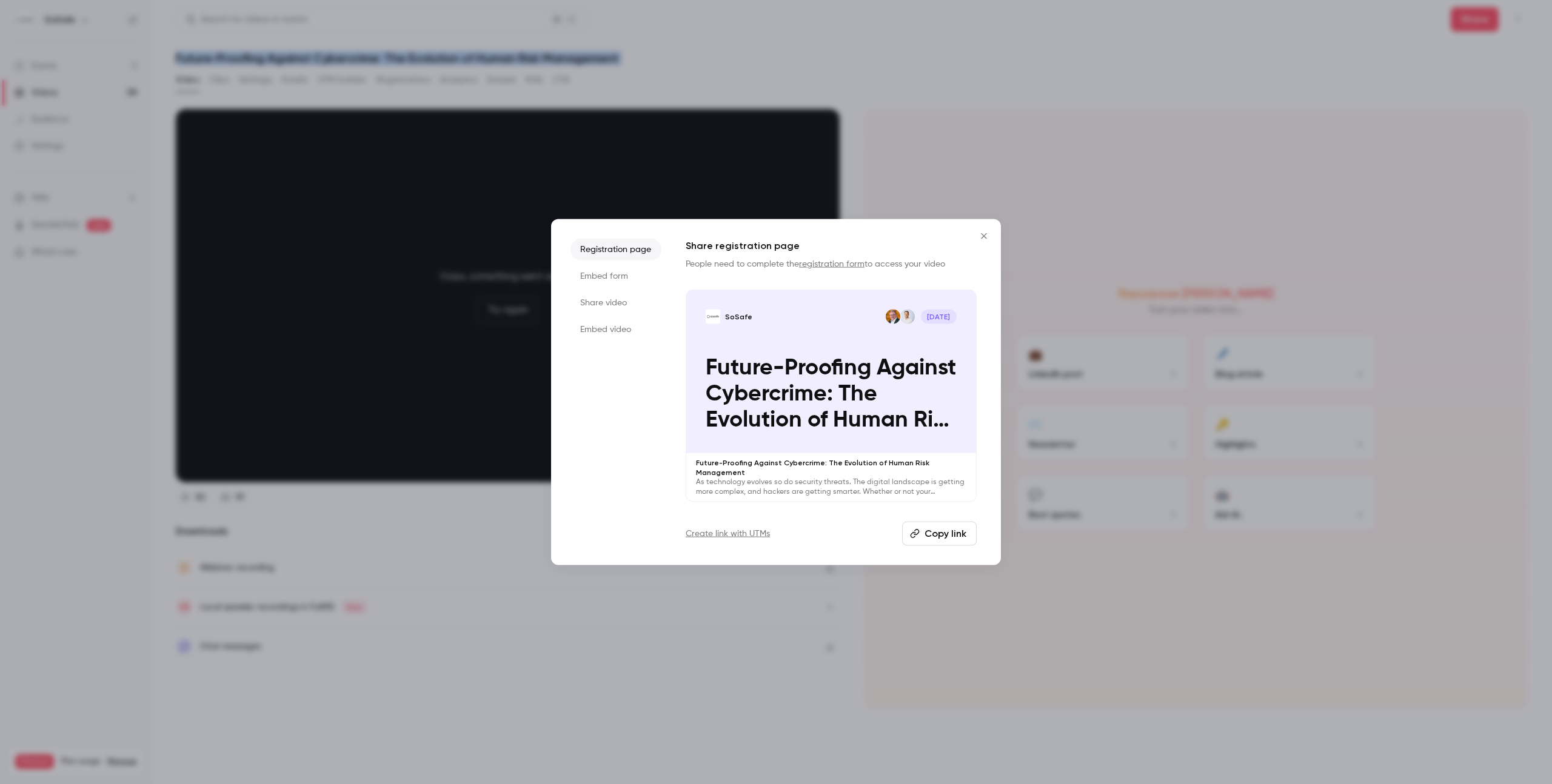
click at [956, 524] on button "Copy link" at bounding box center [939, 533] width 74 height 24
click at [983, 238] on icon "Close" at bounding box center [984, 237] width 6 height 6
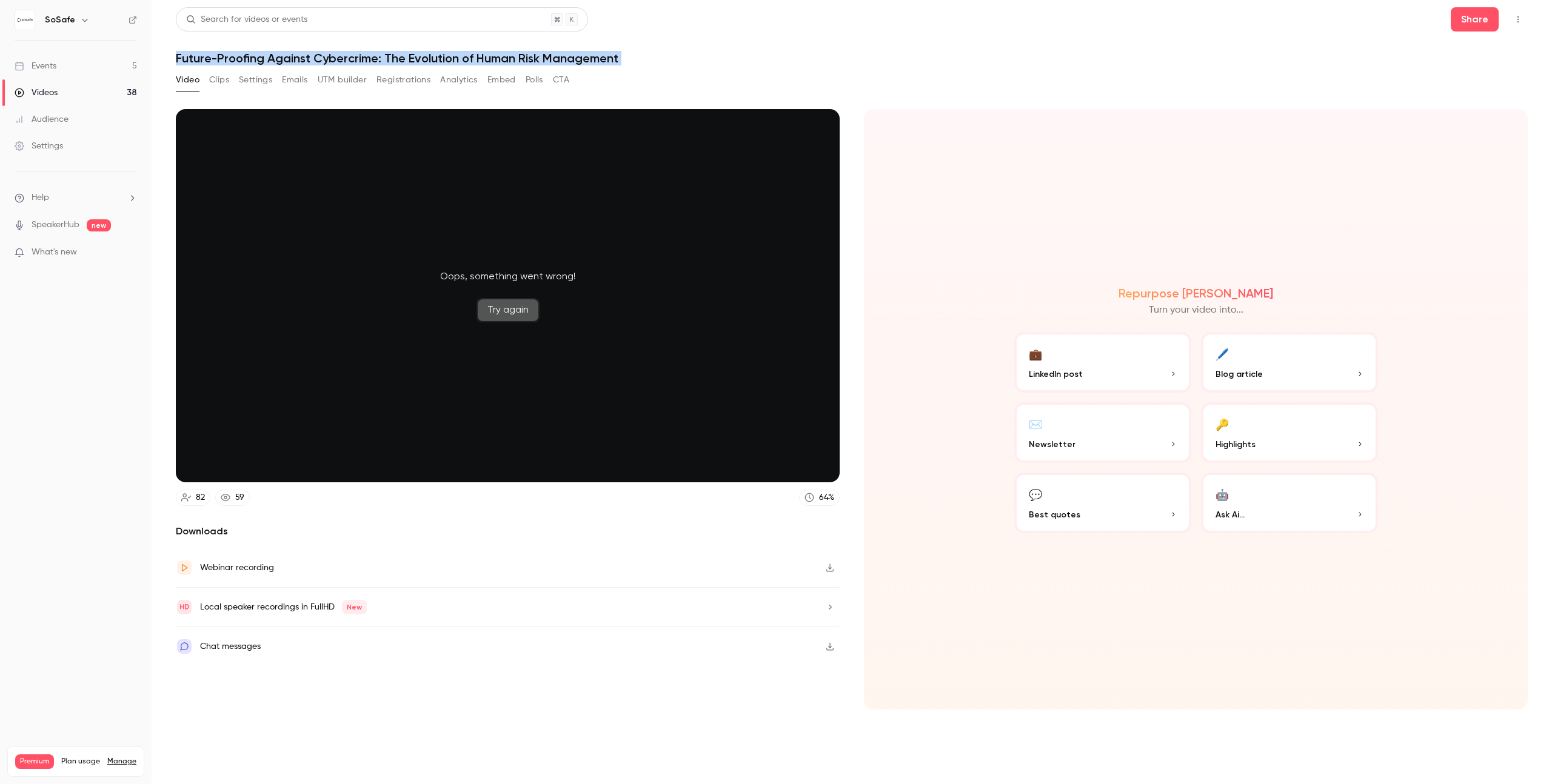
click at [512, 307] on button "Try again" at bounding box center [508, 310] width 63 height 24
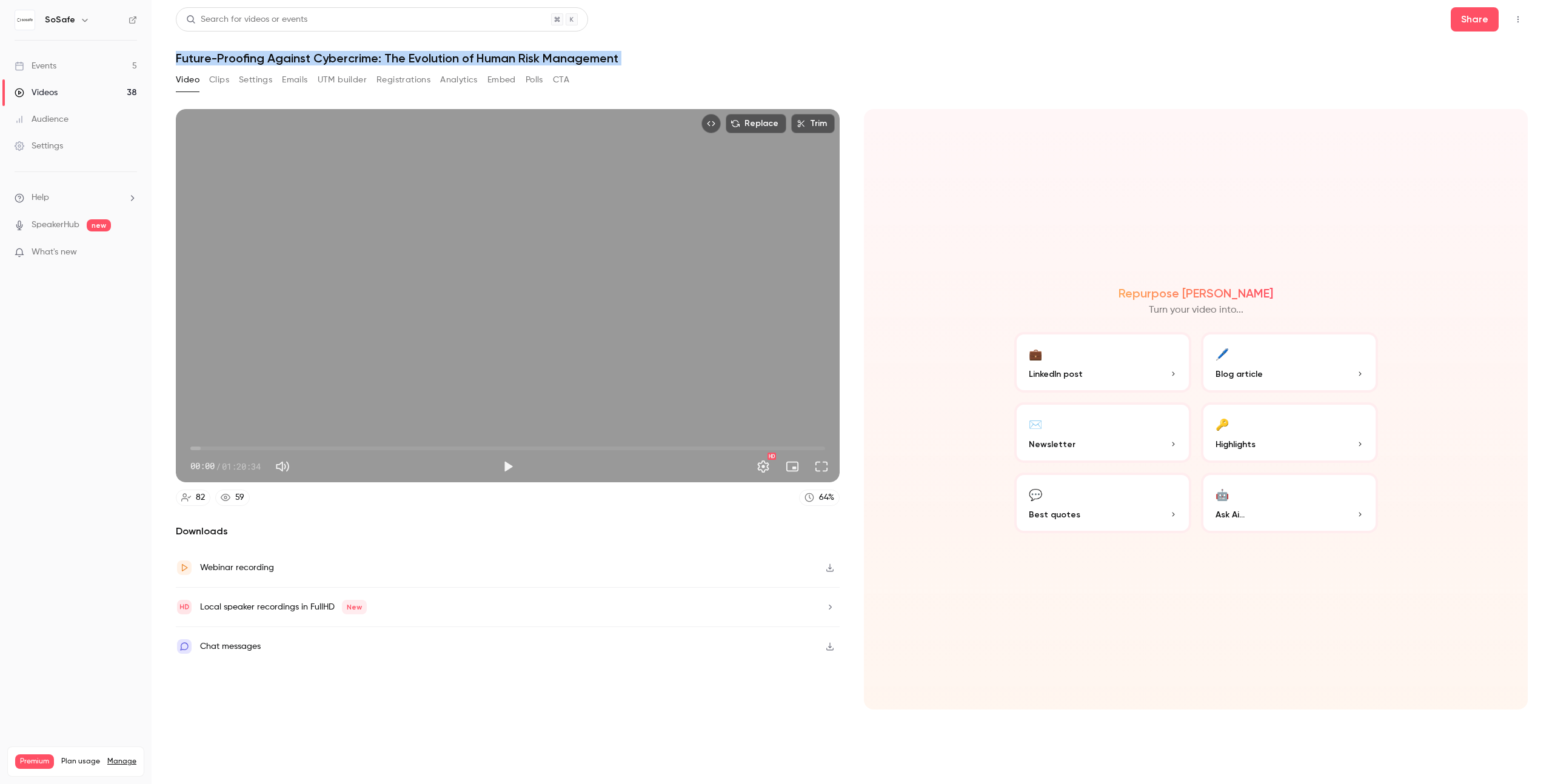
click at [462, 451] on span "00:00" at bounding box center [507, 449] width 634 height 20
click at [516, 465] on button "Play" at bounding box center [508, 466] width 25 height 24
click at [514, 466] on button "Pause" at bounding box center [508, 466] width 25 height 24
type input "******"
